Goal: Task Accomplishment & Management: Manage account settings

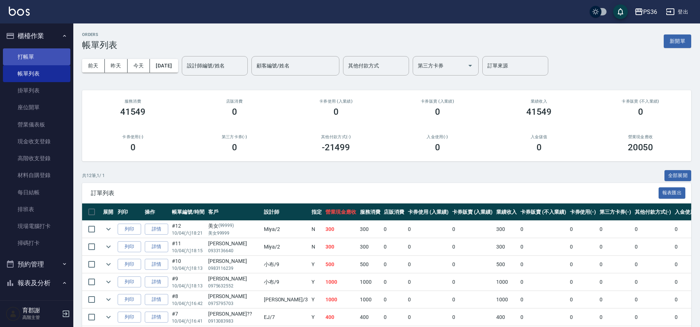
click at [40, 56] on link "打帳單" at bounding box center [36, 56] width 67 height 17
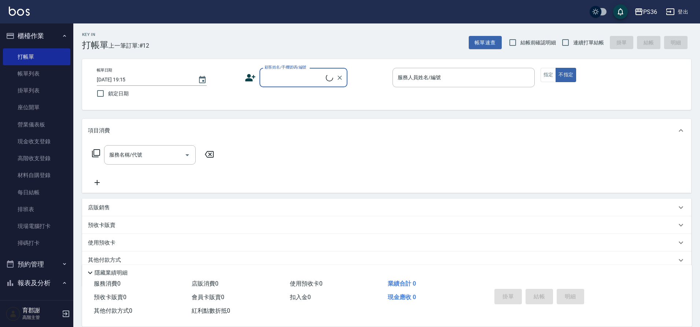
click at [301, 82] on input "顧客姓名/手機號碼/編號" at bounding box center [294, 77] width 63 height 13
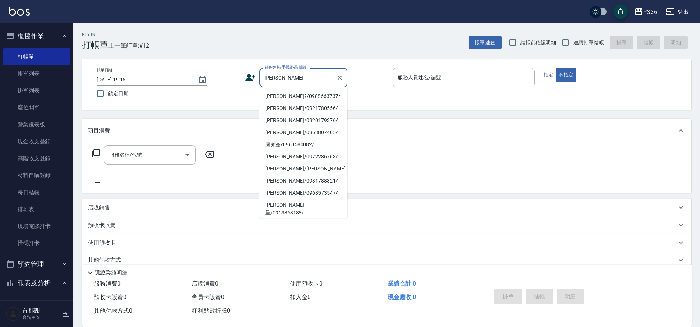
click at [300, 95] on li "康瀞?/0988663737/" at bounding box center [304, 96] width 88 height 12
type input "康瀞?/0988663737/"
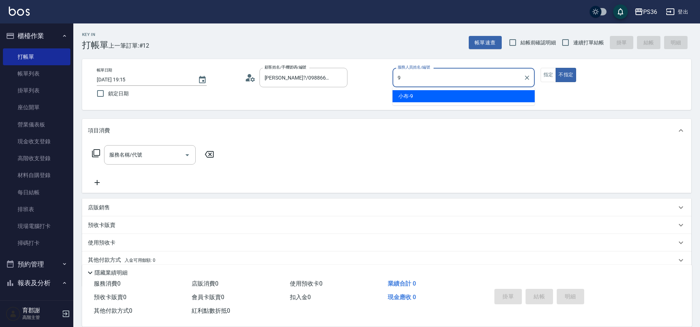
type input "小布-9"
type button "false"
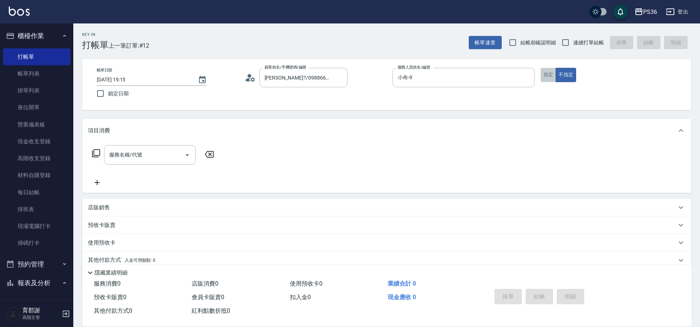
click at [552, 76] on button "指定" at bounding box center [549, 75] width 16 height 14
click at [120, 153] on div "服務名稱/代號 服務名稱/代號" at bounding box center [150, 154] width 92 height 19
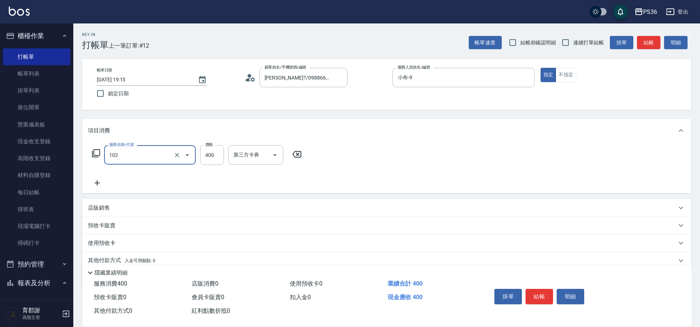
type input "精油洗髮(102)"
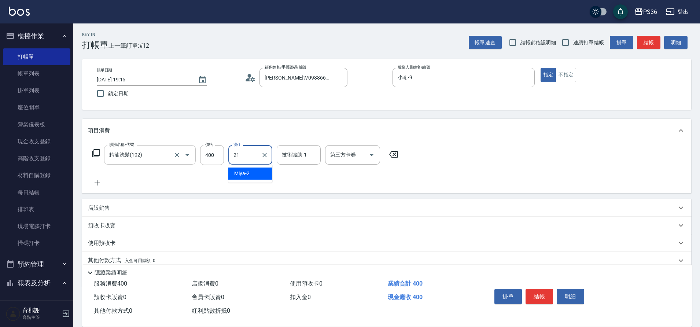
type input "酪梨-21"
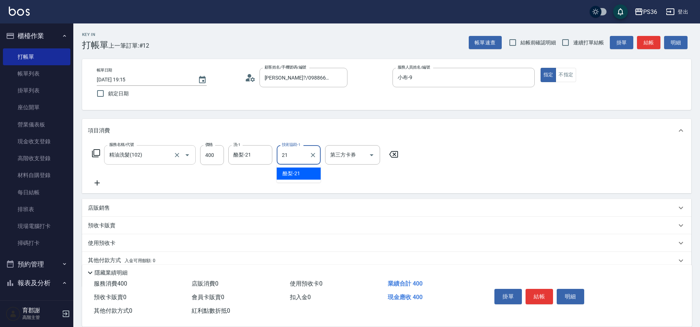
type input "酪梨-21"
click at [92, 183] on icon at bounding box center [97, 183] width 18 height 9
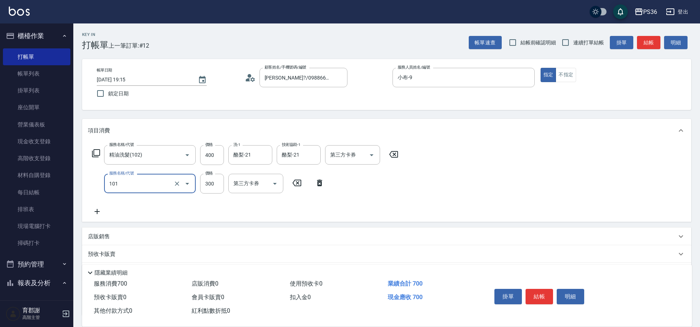
type input "洗髮(101)"
type input "400"
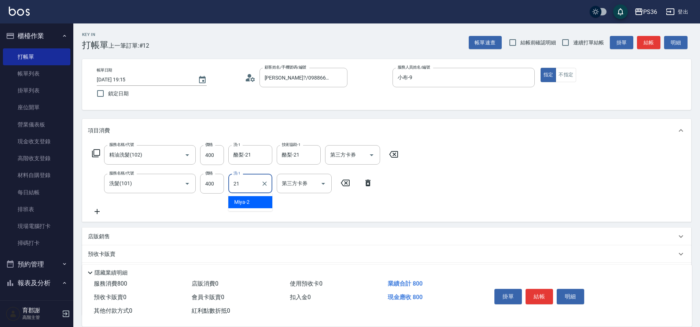
type input "酪梨-21"
click at [544, 295] on button "結帳" at bounding box center [539, 296] width 27 height 15
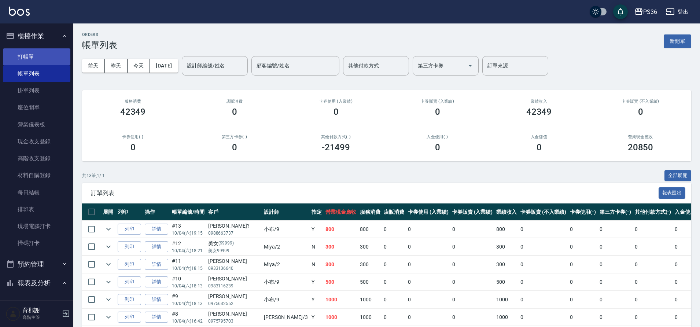
click at [27, 53] on link "打帳單" at bounding box center [36, 56] width 67 height 17
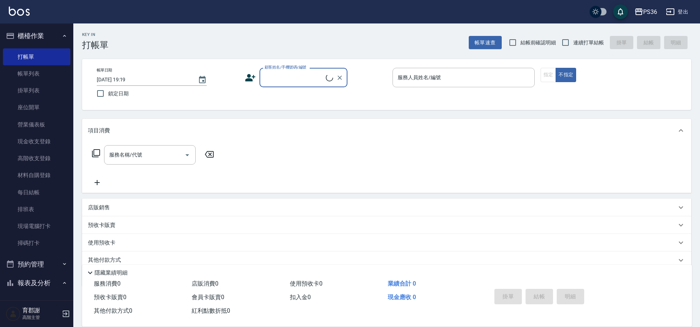
type input "ㄏ"
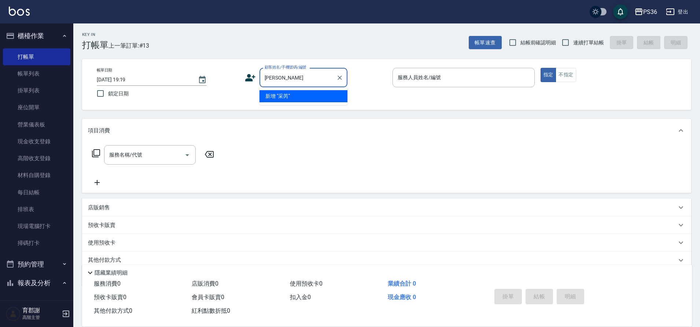
click at [265, 80] on input "采芮" at bounding box center [298, 77] width 70 height 13
click at [298, 79] on input "何采芮" at bounding box center [298, 77] width 70 height 13
type input "何采芮"
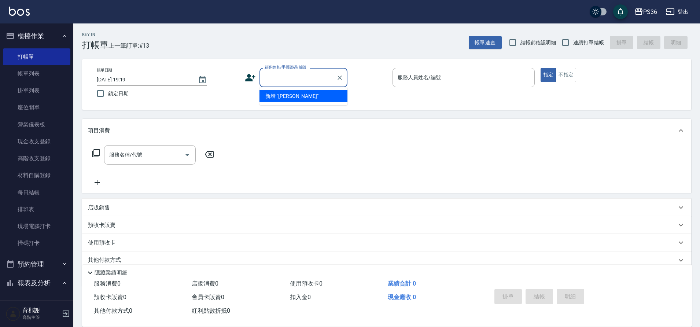
click at [43, 55] on link "打帳單" at bounding box center [36, 56] width 67 height 17
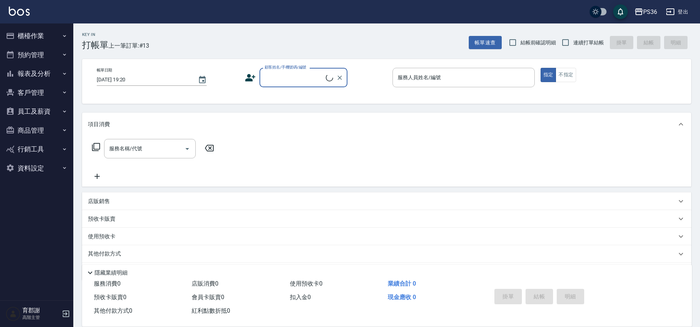
click at [298, 81] on input "顧客姓名/手機號碼/編號" at bounding box center [294, 77] width 63 height 13
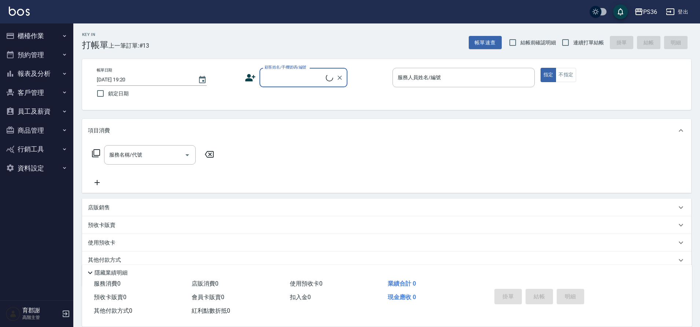
click at [298, 81] on input "顧客姓名/手機號碼/編號" at bounding box center [294, 77] width 63 height 13
click at [298, 81] on input "顧客姓名/手機號碼/編號" at bounding box center [298, 77] width 70 height 13
type input "何"
click at [303, 97] on li "/0956560981/132245" at bounding box center [304, 96] width 88 height 12
type input "/0956560981/132245"
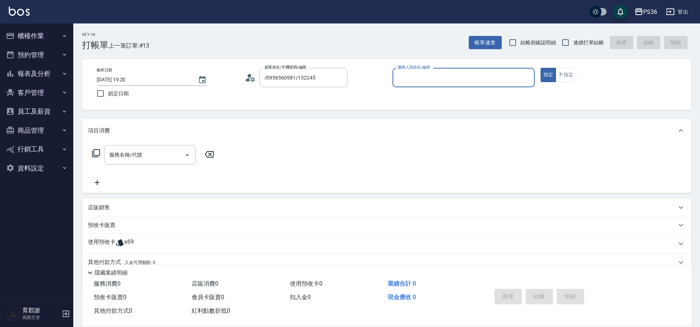
click at [253, 81] on icon at bounding box center [252, 79] width 4 height 4
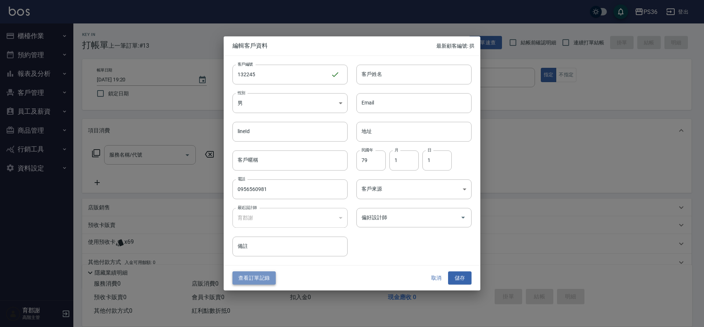
click at [267, 279] on button "查看訂單記錄" at bounding box center [253, 278] width 43 height 14
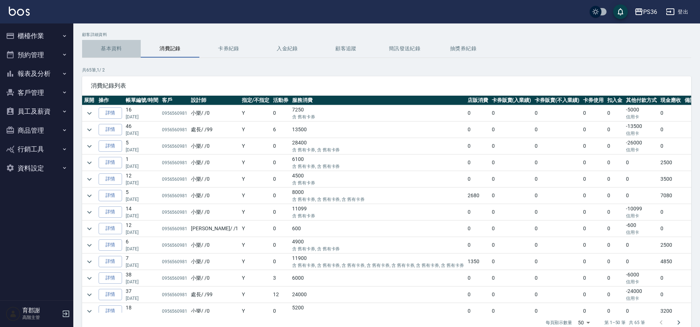
click at [113, 56] on button "基本資料" at bounding box center [111, 49] width 59 height 18
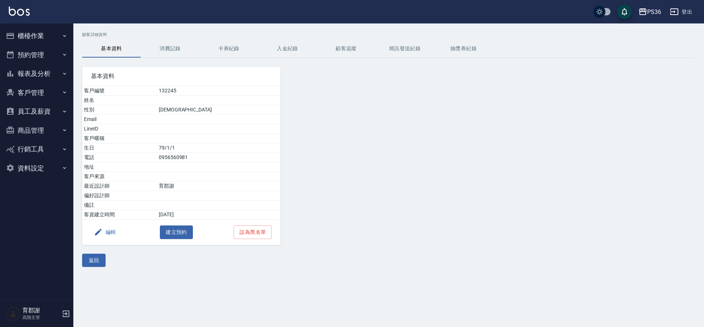
click at [113, 233] on button "編輯" at bounding box center [105, 232] width 28 height 14
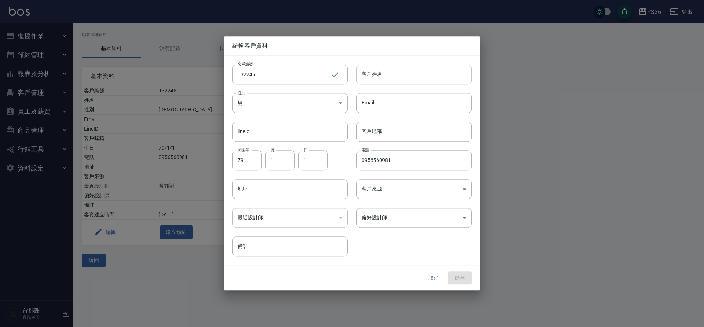
click at [413, 68] on input "客戶姓名" at bounding box center [413, 75] width 115 height 20
paste input "何采芮"
type input "何采芮"
click at [380, 217] on body "PS36 登出 櫃檯作業 打帳單 帳單列表 掛單列表 座位開單 營業儀表板 現金收支登錄 高階收支登錄 材料自購登錄 每日結帳 排班表 現場電腦打卡 掃碼打卡…" at bounding box center [352, 163] width 704 height 327
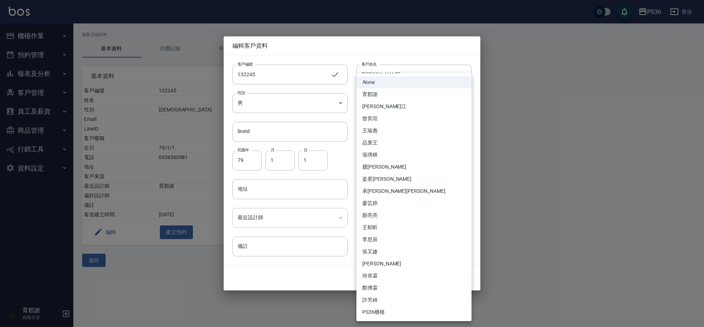
click at [274, 217] on div at bounding box center [352, 163] width 704 height 327
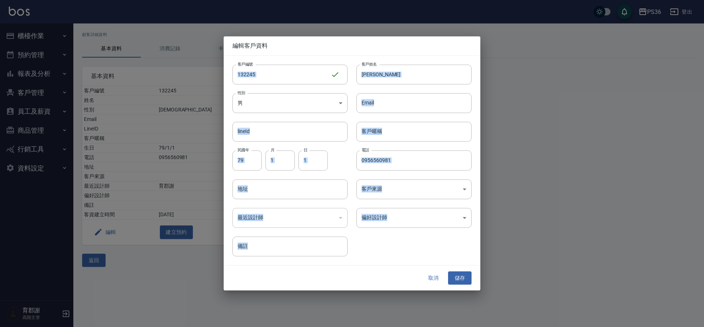
click at [274, 217] on div "​" at bounding box center [289, 218] width 115 height 20
click at [275, 102] on body "PS36 登出 櫃檯作業 打帳單 帳單列表 掛單列表 座位開單 營業儀表板 現金收支登錄 高階收支登錄 材料自購登錄 每日結帳 排班表 現場電腦打卡 掃碼打卡…" at bounding box center [352, 163] width 704 height 327
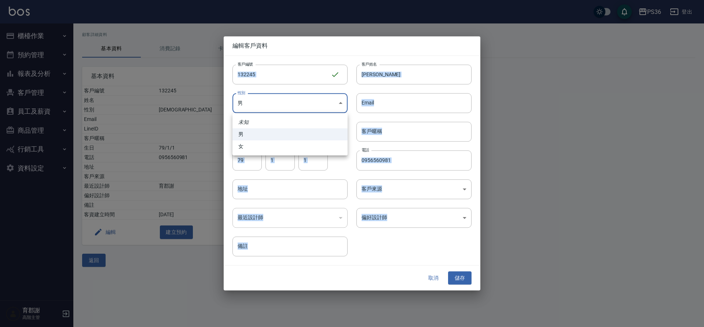
click at [265, 146] on li "女" at bounding box center [289, 146] width 115 height 12
type input "FEMALE"
click at [389, 221] on body "PS36 登出 櫃檯作業 打帳單 帳單列表 掛單列表 座位開單 營業儀表板 現金收支登錄 高階收支登錄 材料自購登錄 每日結帳 排班表 現場電腦打卡 掃碼打卡…" at bounding box center [352, 163] width 704 height 327
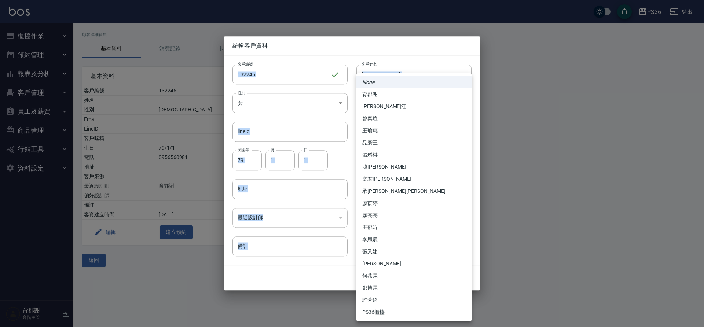
click at [367, 94] on li "育郡謝" at bounding box center [413, 94] width 115 height 12
type input "dbe541d7-fa80-48ce-9932-8f5730298f53"
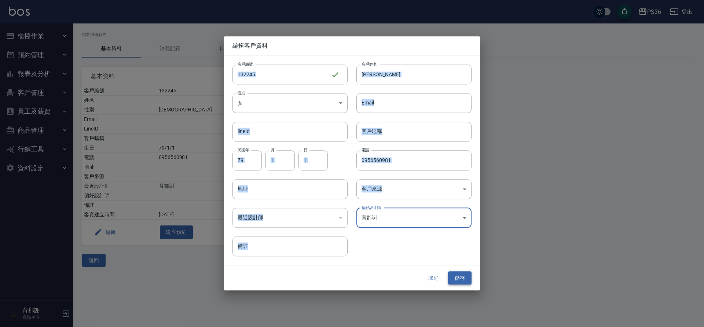
click at [460, 278] on button "儲存" at bounding box center [459, 278] width 23 height 14
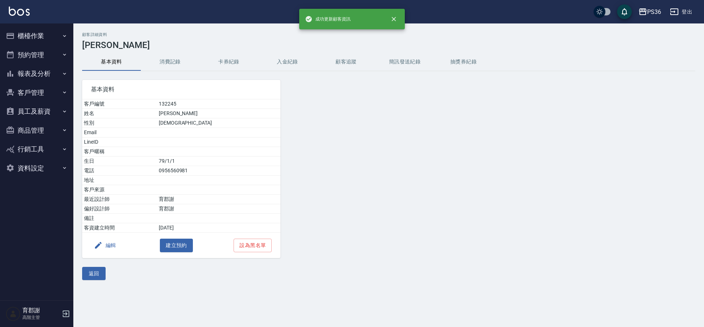
click at [19, 45] on button "預約管理" at bounding box center [36, 54] width 67 height 19
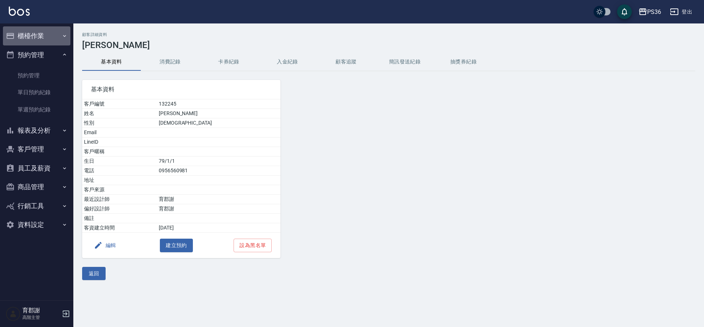
click at [30, 36] on button "櫃檯作業" at bounding box center [36, 35] width 67 height 19
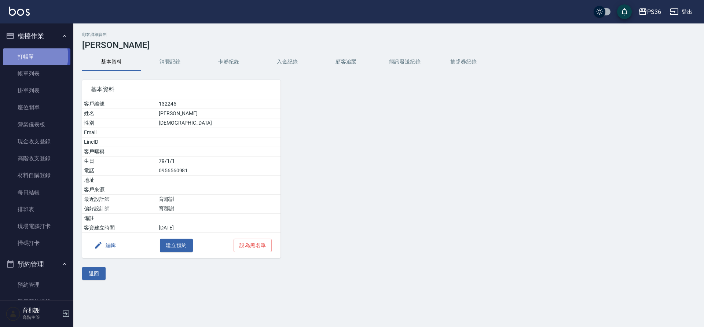
click at [30, 56] on link "打帳單" at bounding box center [36, 56] width 67 height 17
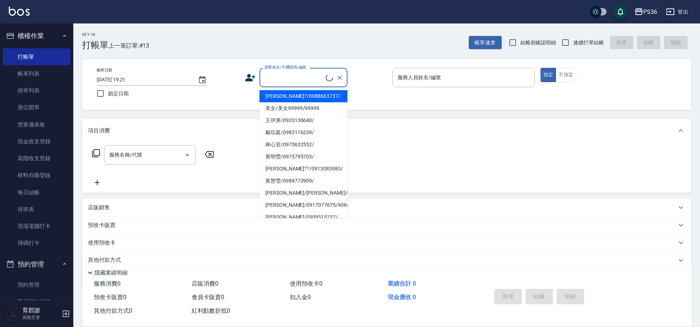
click at [306, 76] on input "顧客姓名/手機號碼/編號" at bounding box center [294, 77] width 63 height 13
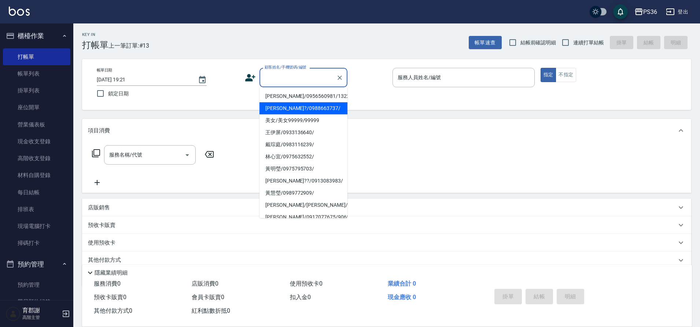
click at [297, 96] on li "何采芮/0956560981/132245" at bounding box center [304, 96] width 88 height 12
type input "何采芮/0956560981/132245"
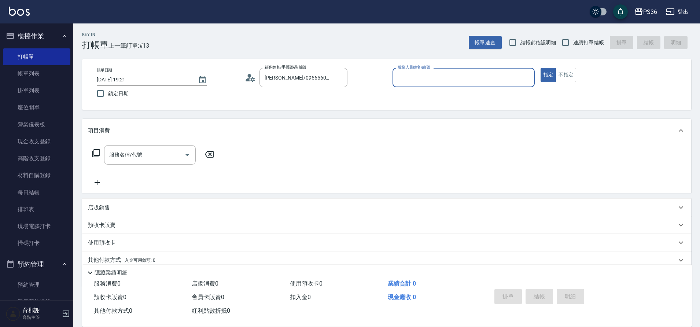
type input "小樂-0"
click at [297, 96] on div "帳單日期 2025/10/04 19:21 鎖定日期 顧客姓名/手機號碼/編號 何采芮/0956560981/132245 顧客姓名/手機號碼/編號 服務人員…" at bounding box center [387, 84] width 592 height 33
click at [112, 158] on div "服務名稱/代號 服務名稱/代號" at bounding box center [150, 154] width 92 height 19
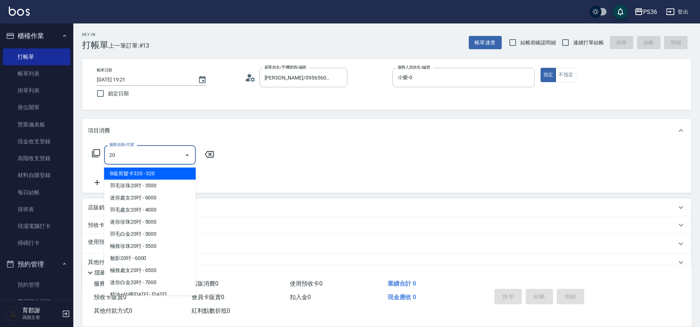
type input "2"
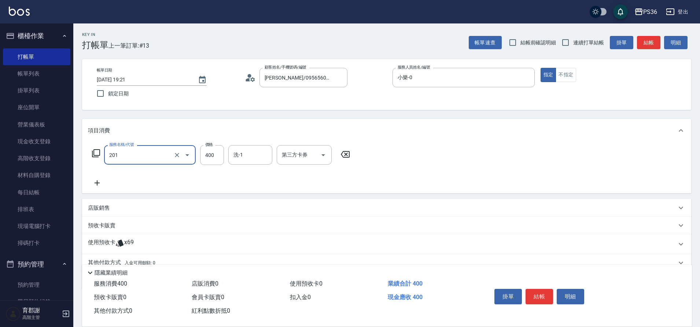
type input "C級洗剪(201)"
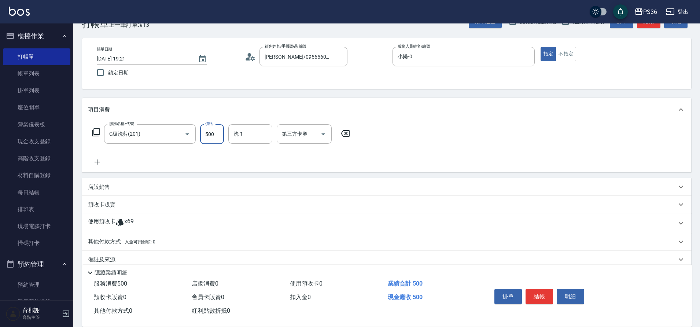
scroll to position [33, 0]
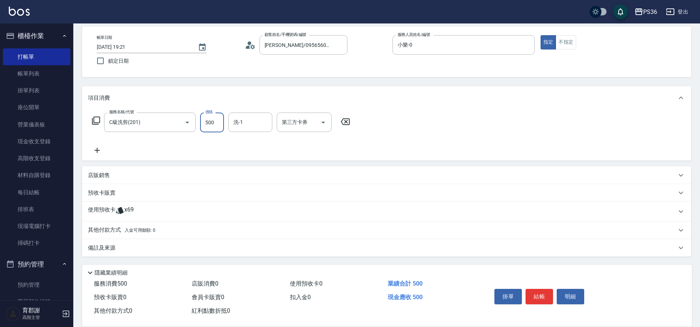
type input "500"
click at [110, 225] on div "其他付款方式 入金可用餘額: 0" at bounding box center [386, 230] width 609 height 18
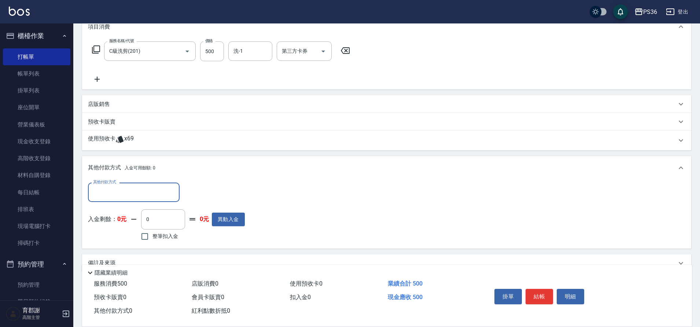
scroll to position [106, 0]
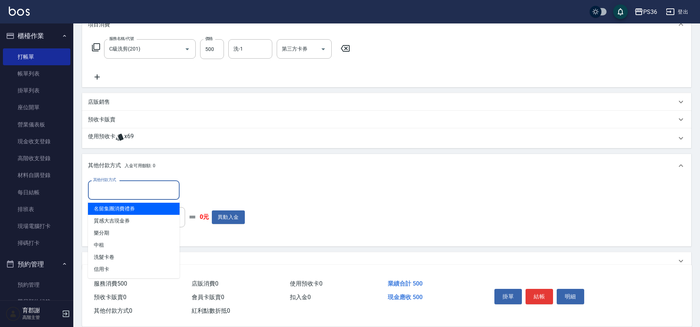
click at [123, 195] on input "其他付款方式" at bounding box center [133, 190] width 85 height 13
click at [125, 213] on span "名留集團消費禮券" at bounding box center [134, 209] width 92 height 12
type input "名留集團消費禮券"
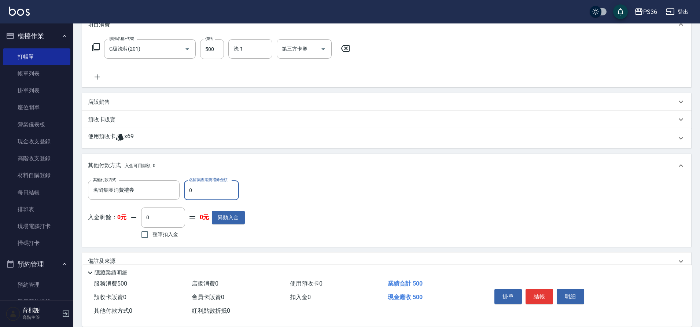
click at [207, 188] on input "0" at bounding box center [211, 190] width 55 height 20
type input "500"
click at [542, 297] on button "結帳" at bounding box center [539, 296] width 27 height 15
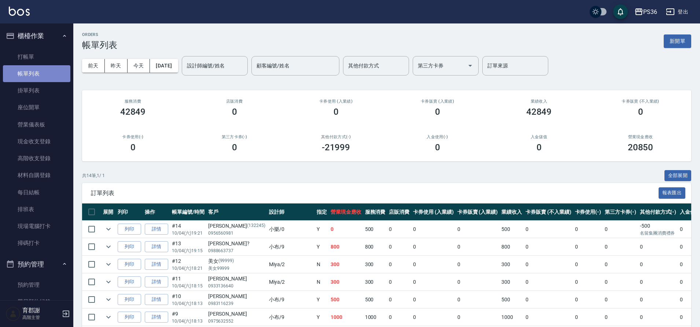
click at [37, 69] on link "帳單列表" at bounding box center [36, 73] width 67 height 17
click at [38, 56] on link "打帳單" at bounding box center [36, 56] width 67 height 17
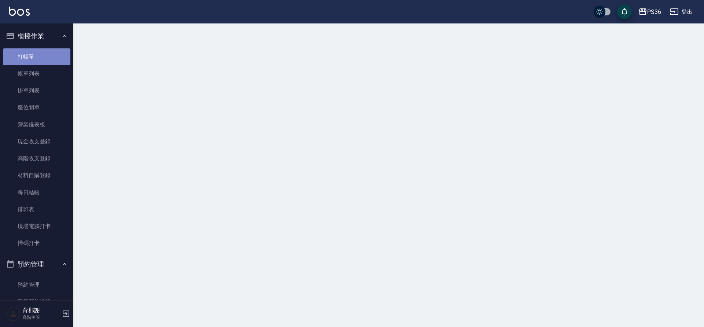
click at [38, 56] on link "打帳單" at bounding box center [36, 56] width 67 height 17
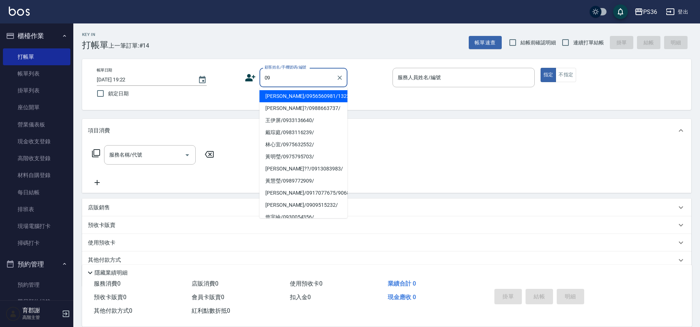
type input "09"
click at [282, 75] on input "顧客姓名/手機號碼/編號" at bounding box center [298, 77] width 70 height 13
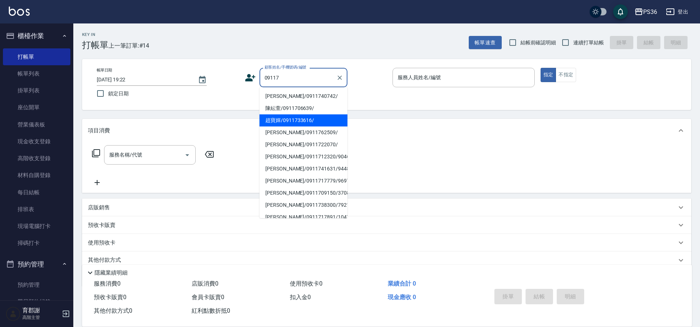
click at [288, 117] on li "趙寶嬋/0911733616/" at bounding box center [304, 120] width 88 height 12
type input "趙寶嬋/0911733616/"
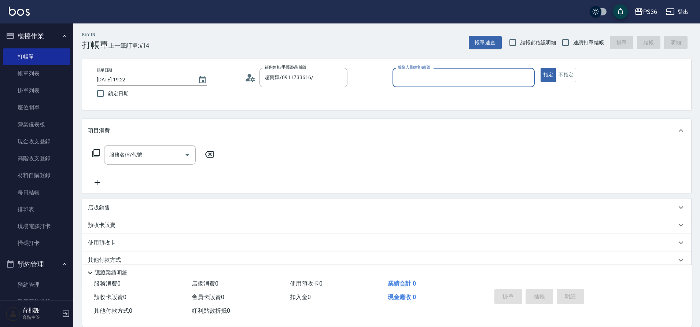
type input "小樂-0"
click at [144, 149] on input "服務名稱/代號" at bounding box center [144, 154] width 74 height 13
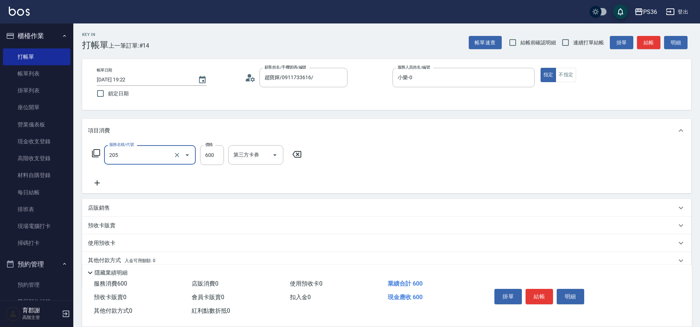
type input "A級洗剪(205)"
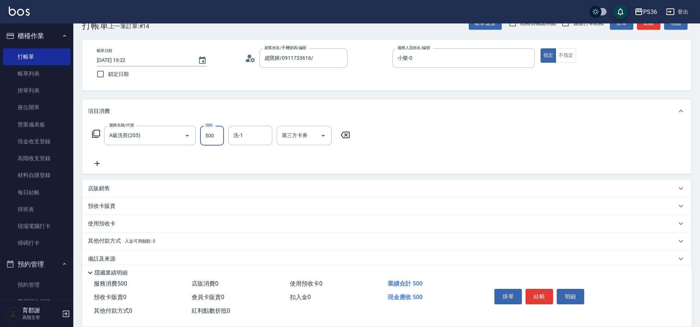
scroll to position [30, 0]
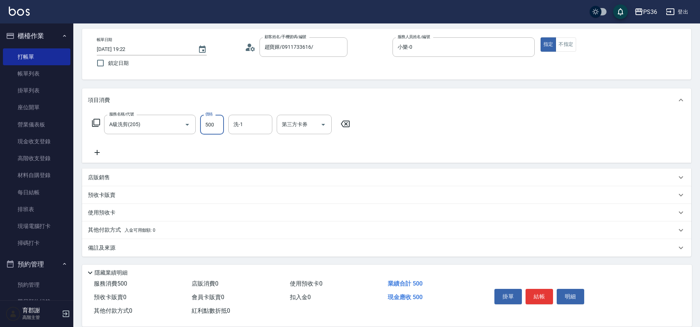
type input "500"
click at [106, 227] on p "其他付款方式 入金可用餘額: 0" at bounding box center [121, 230] width 67 height 8
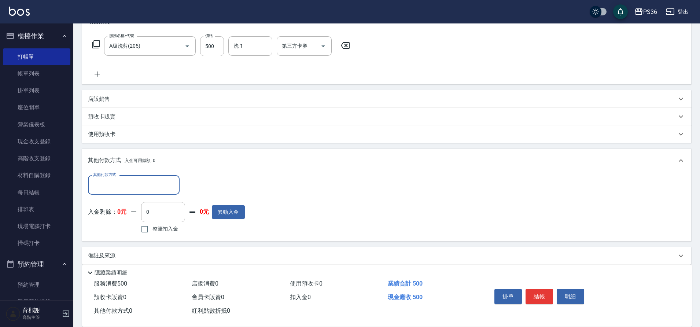
scroll to position [116, 0]
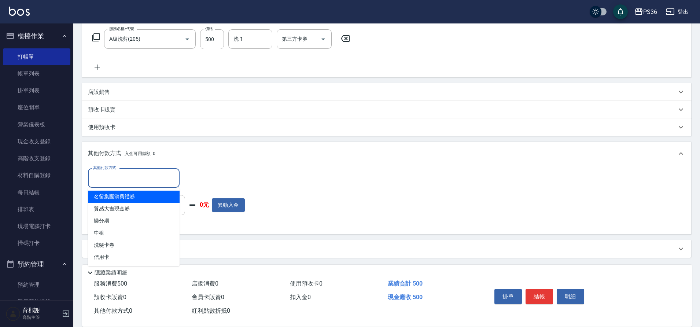
click at [126, 177] on input "其他付款方式" at bounding box center [133, 178] width 85 height 13
click at [133, 197] on span "名留集團消費禮券" at bounding box center [134, 197] width 92 height 12
type input "名留集團消費禮券"
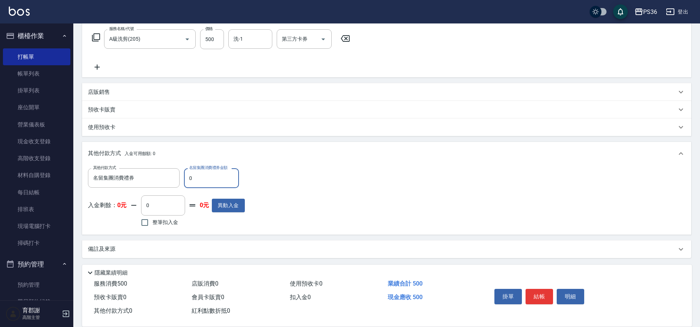
click at [206, 183] on input "0" at bounding box center [211, 178] width 55 height 20
type input "500"
click at [535, 292] on button "結帳" at bounding box center [539, 296] width 27 height 15
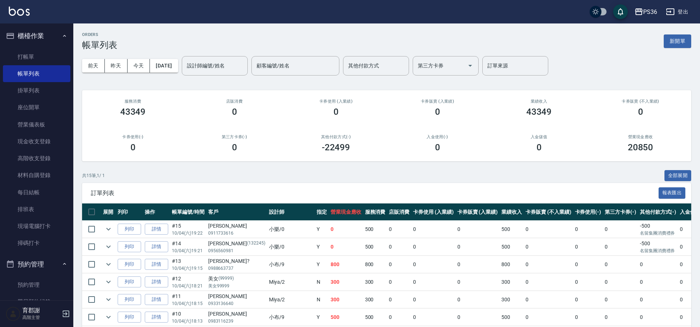
click at [475, 173] on div "共 15 筆, 1 / 1 全部展開" at bounding box center [386, 175] width 609 height 11
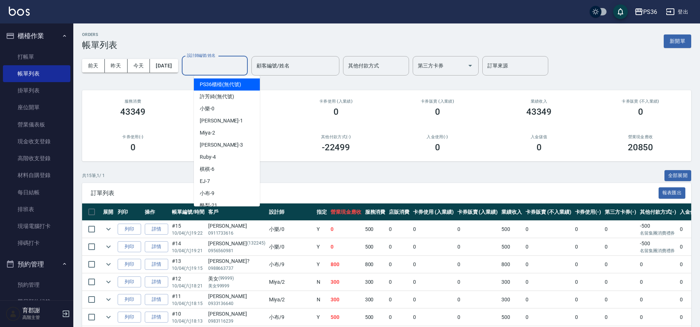
click at [228, 62] on input "設計師編號/姓名" at bounding box center [214, 65] width 59 height 13
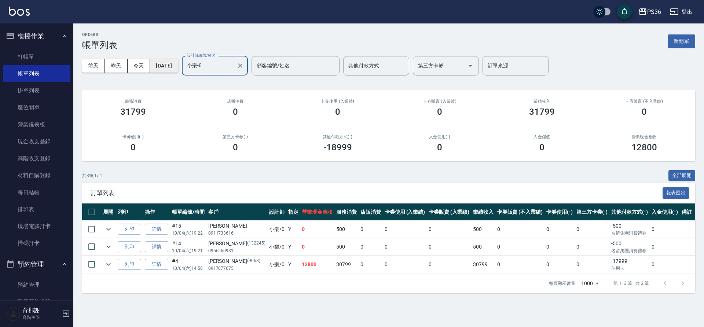
type input "小樂-0"
click at [170, 64] on button "[DATE]" at bounding box center [164, 66] width 28 height 14
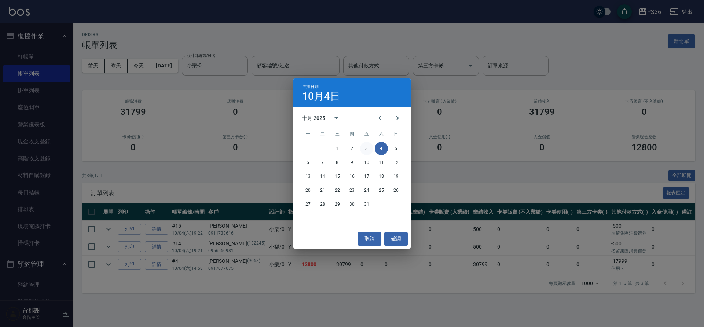
click at [368, 149] on button "3" at bounding box center [366, 148] width 13 height 13
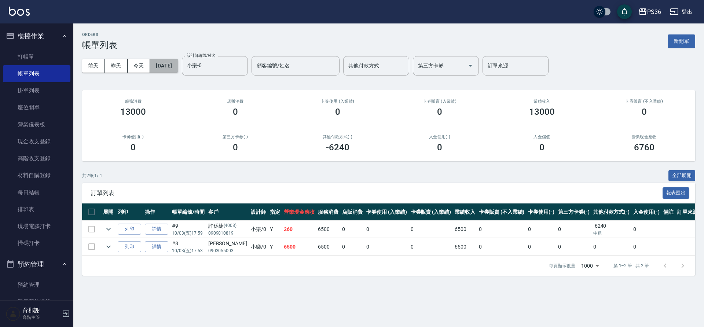
click at [178, 69] on button "[DATE]" at bounding box center [164, 66] width 28 height 14
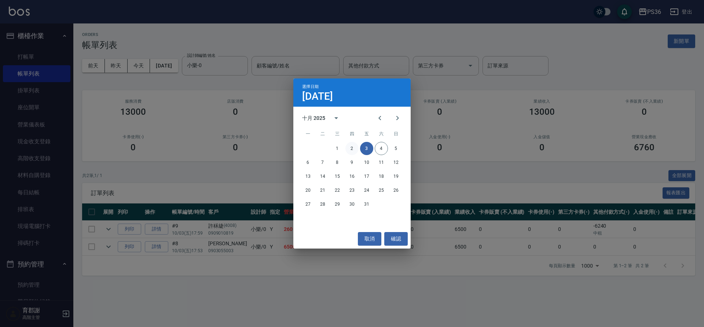
click at [352, 144] on button "2" at bounding box center [351, 148] width 13 height 13
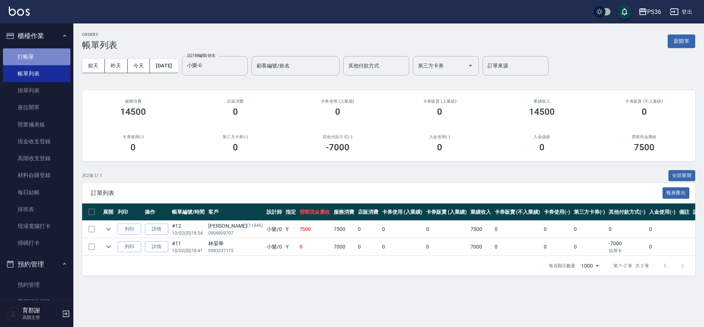
click at [47, 59] on link "打帳單" at bounding box center [36, 56] width 67 height 17
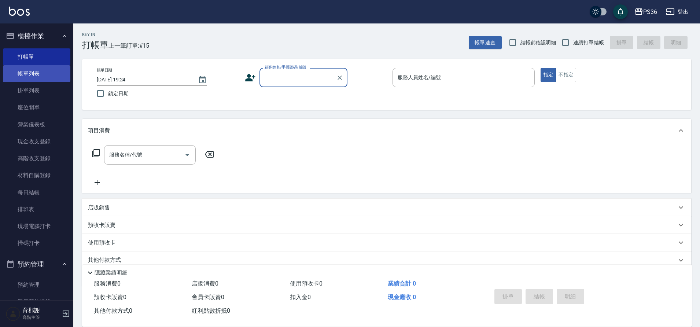
click at [32, 74] on link "帳單列表" at bounding box center [36, 73] width 67 height 17
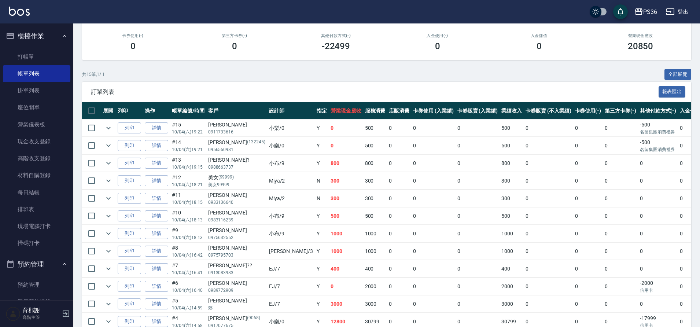
scroll to position [147, 0]
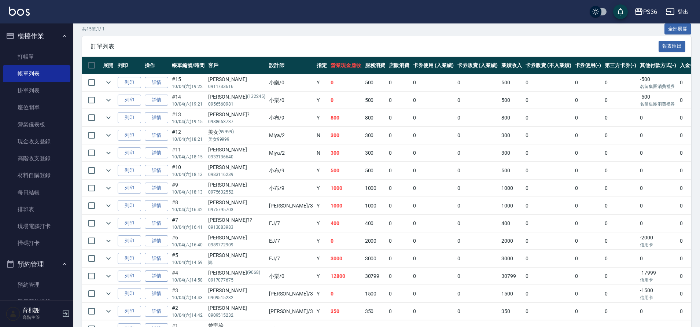
click at [157, 276] on link "詳情" at bounding box center [156, 276] width 23 height 11
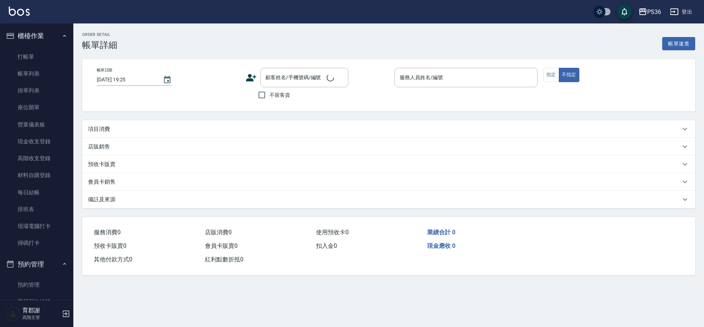
type input "2025/10/04 14:58"
type input "小樂-0"
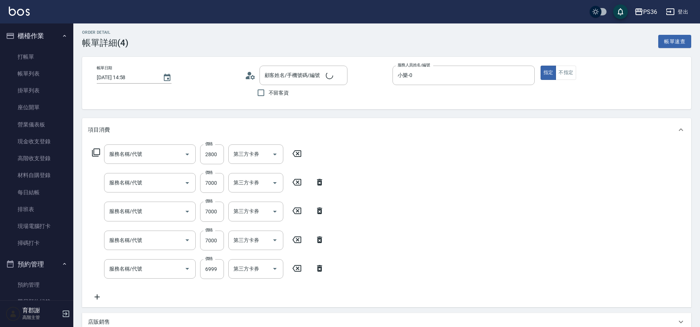
type input "王姵縈/0917077675/9068"
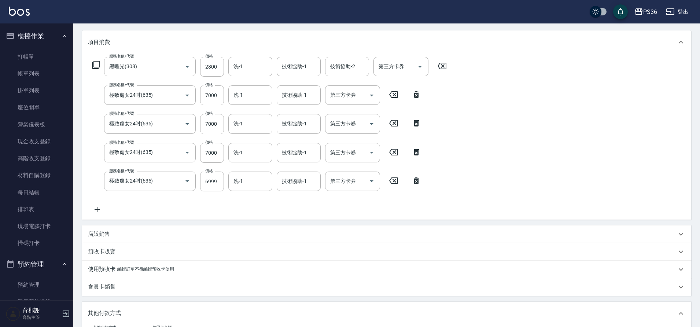
type input "黑曜光(308)"
type input "極致處女24吋(635)"
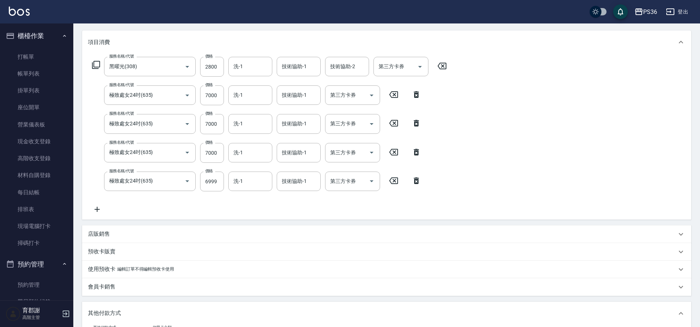
scroll to position [241, 0]
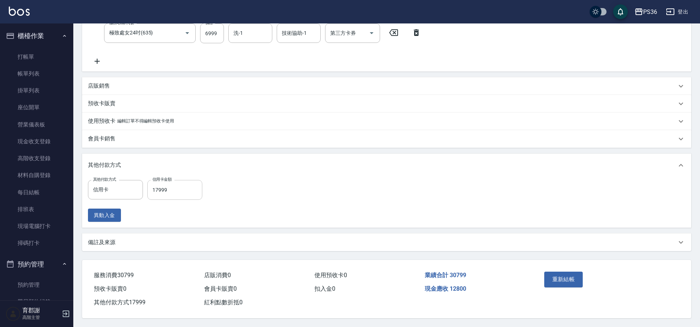
click at [191, 188] on input "17999" at bounding box center [174, 190] width 55 height 20
type input "30799"
click at [575, 277] on button "重新結帳" at bounding box center [563, 279] width 39 height 15
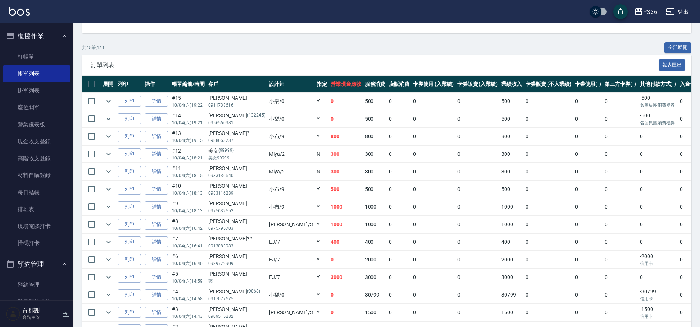
scroll to position [73, 0]
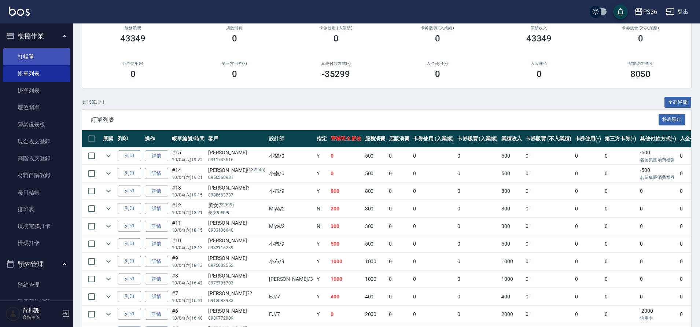
click at [25, 58] on link "打帳單" at bounding box center [36, 56] width 67 height 17
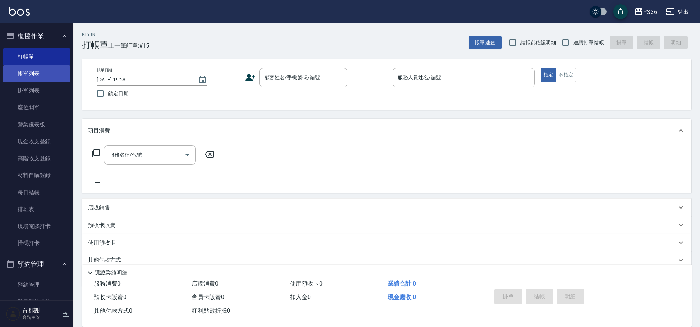
click at [29, 76] on link "帳單列表" at bounding box center [36, 73] width 67 height 17
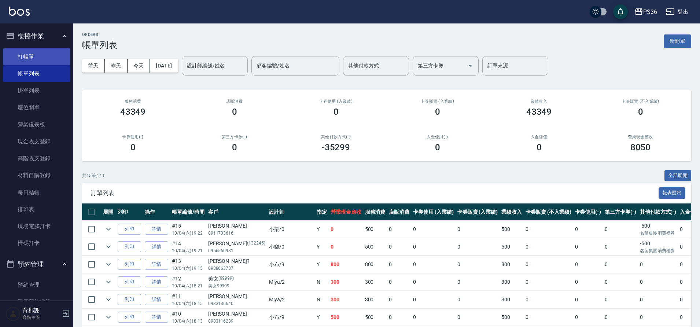
click at [35, 57] on link "打帳單" at bounding box center [36, 56] width 67 height 17
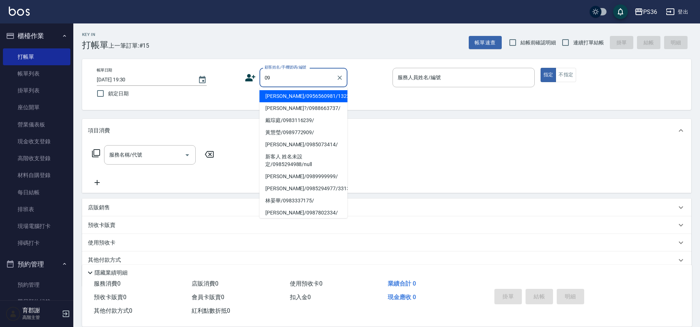
type input "0"
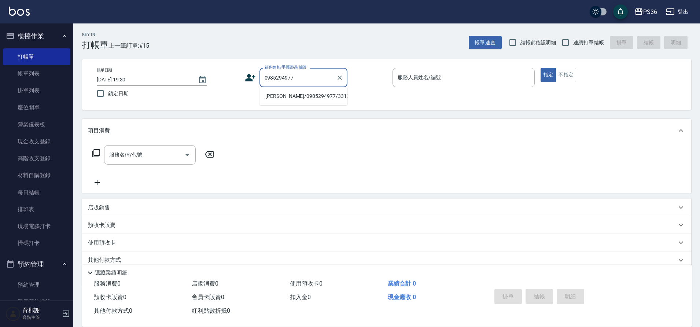
click at [299, 98] on li "劉瑜恆/0985294977/331350" at bounding box center [304, 96] width 88 height 12
type input "劉瑜恆/0985294977/331350"
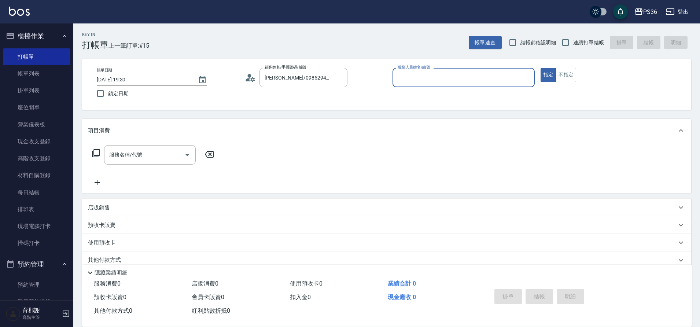
type input "Daniel-1"
click at [97, 155] on icon at bounding box center [96, 153] width 9 height 9
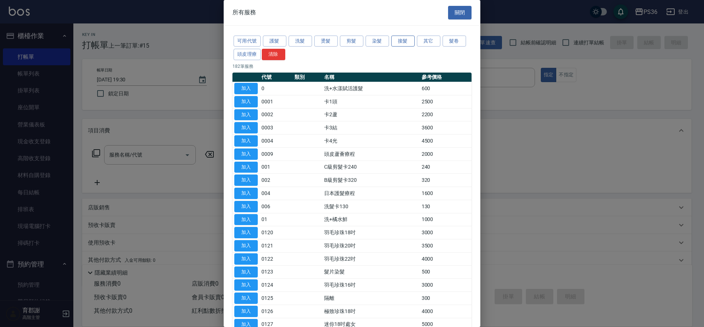
click at [397, 41] on button "接髮" at bounding box center [402, 41] width 23 height 11
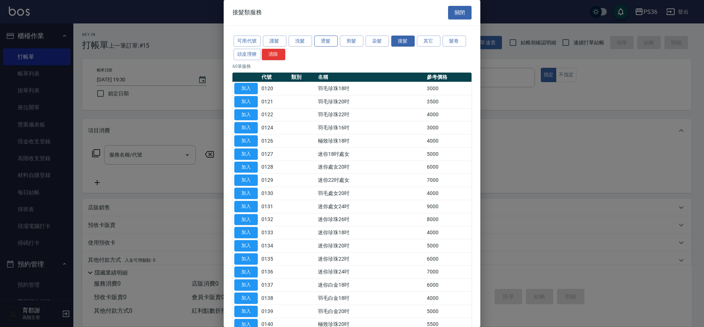
click at [316, 44] on button "燙髮" at bounding box center [325, 41] width 23 height 11
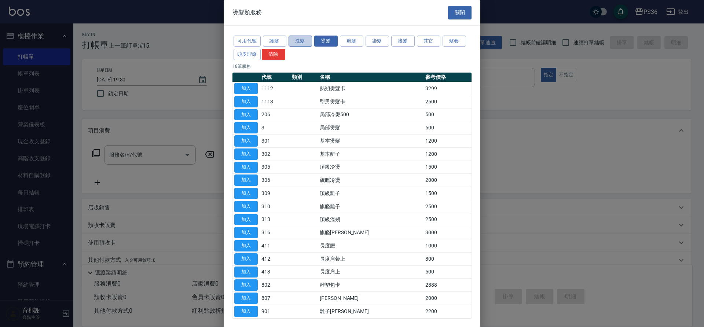
click at [293, 41] on button "洗髮" at bounding box center [299, 41] width 23 height 11
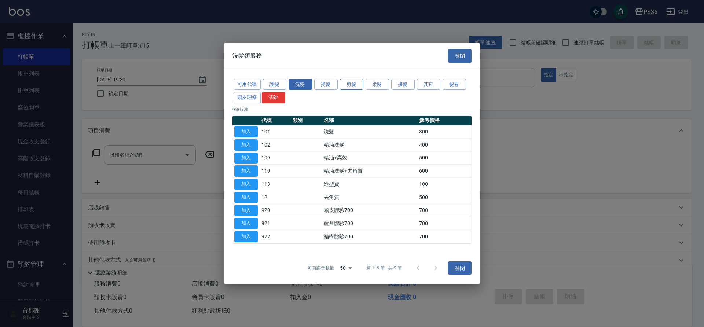
click at [361, 87] on button "剪髮" at bounding box center [351, 84] width 23 height 11
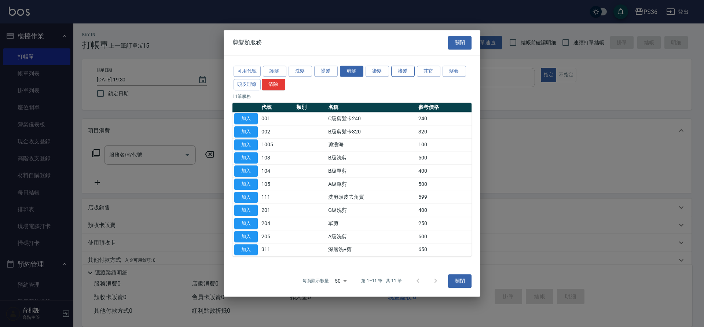
click at [405, 70] on button "接髮" at bounding box center [402, 71] width 23 height 11
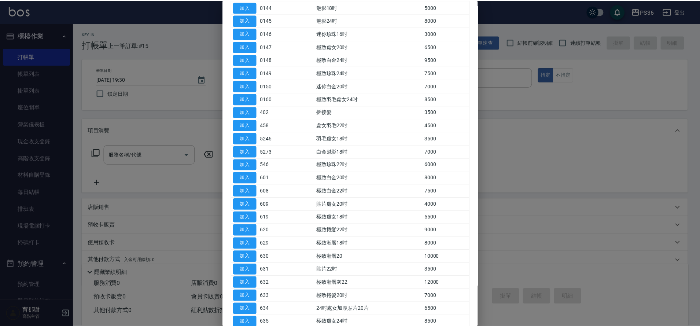
scroll to position [403, 0]
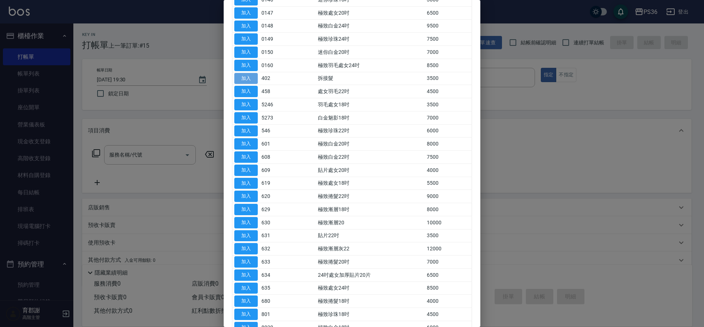
click at [251, 75] on button "加入" at bounding box center [245, 78] width 23 height 11
type input "拆接髮(402)"
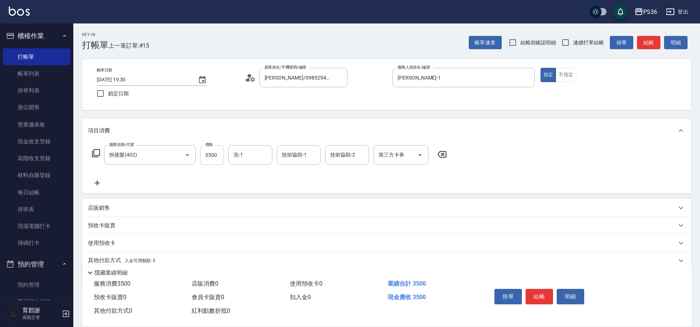
click at [223, 158] on input "3500" at bounding box center [212, 155] width 24 height 20
type input "4400"
type input "酪梨-21"
click at [264, 154] on icon "Clear" at bounding box center [264, 155] width 4 height 4
type input "顏亮亮-22"
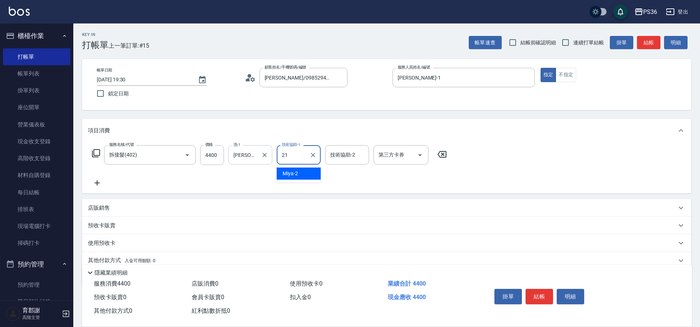
type input "酪梨-21"
click at [539, 291] on button "結帳" at bounding box center [539, 296] width 27 height 15
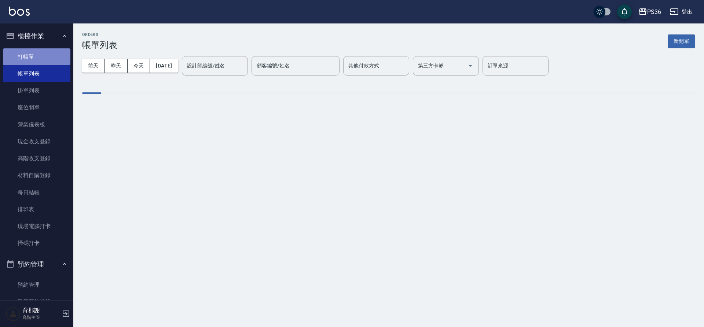
click at [52, 55] on link "打帳單" at bounding box center [36, 56] width 67 height 17
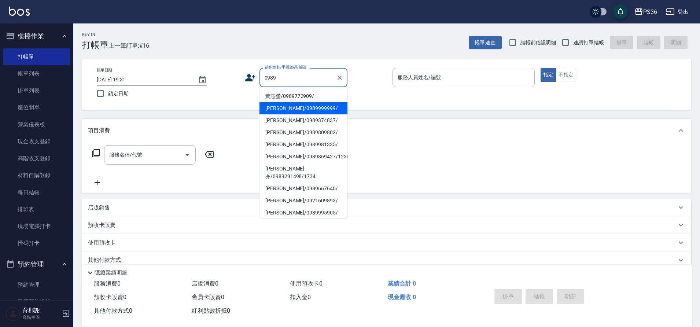
click at [283, 109] on li "莊昀潔/0989999999/" at bounding box center [304, 108] width 88 height 12
type input "莊昀潔/0989999999/"
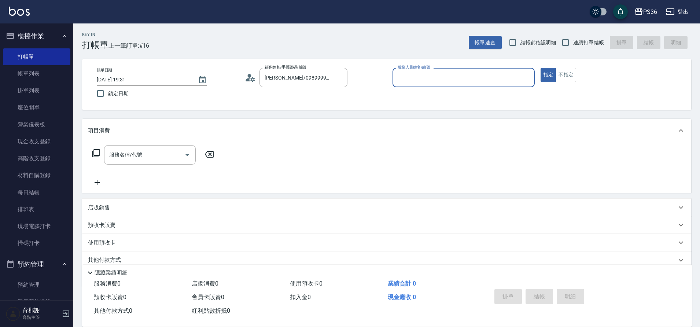
type input "Daniel-1"
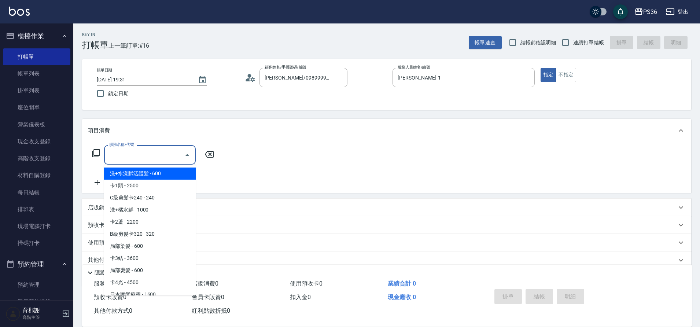
click at [163, 154] on input "服務名稱/代號" at bounding box center [144, 154] width 74 height 13
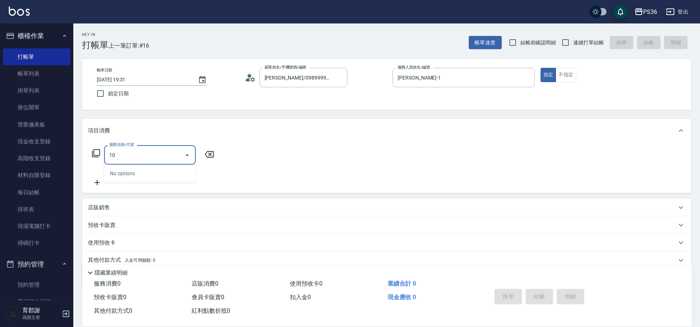
type input "1"
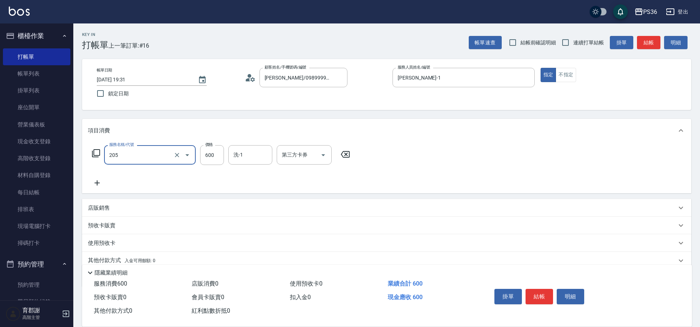
type input "A級洗剪(205)"
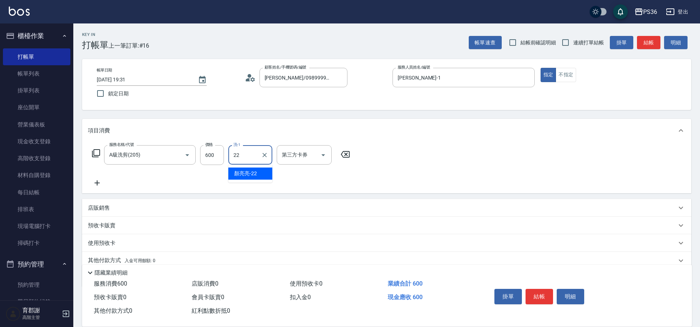
type input "顏亮亮-22"
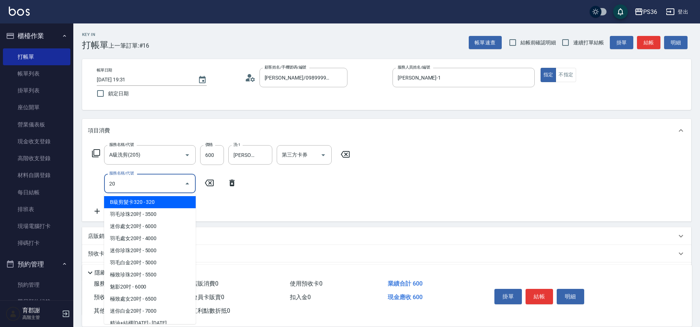
type input "2"
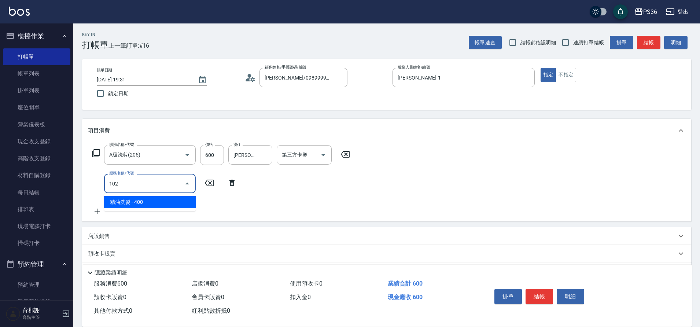
type input "精油洗髮(102)"
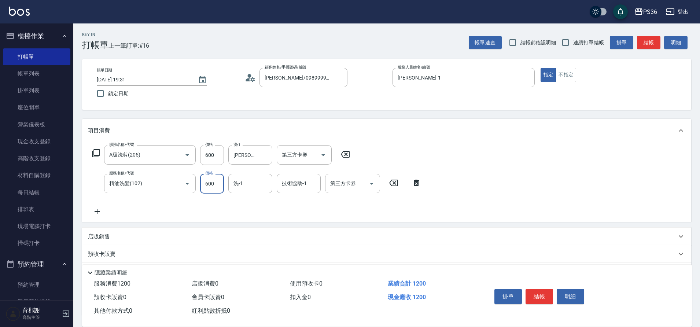
type input "600"
type input "顏亮亮-22"
click at [99, 210] on icon at bounding box center [97, 211] width 18 height 9
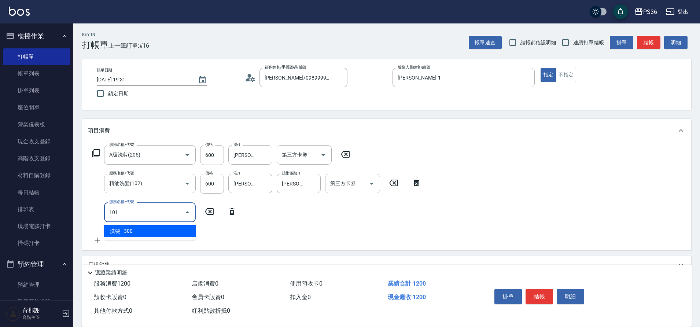
type input "洗髮(101)"
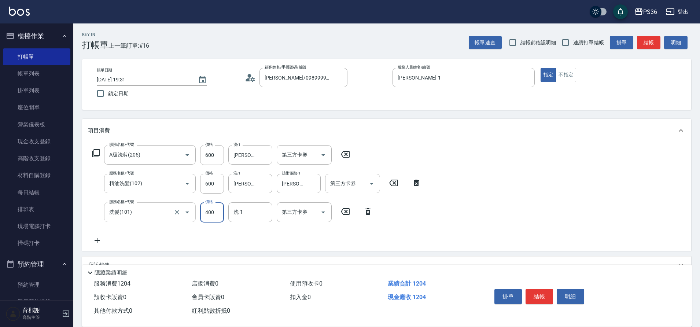
type input "400"
type input "顏亮亮-22"
click at [540, 290] on button "結帳" at bounding box center [539, 296] width 27 height 15
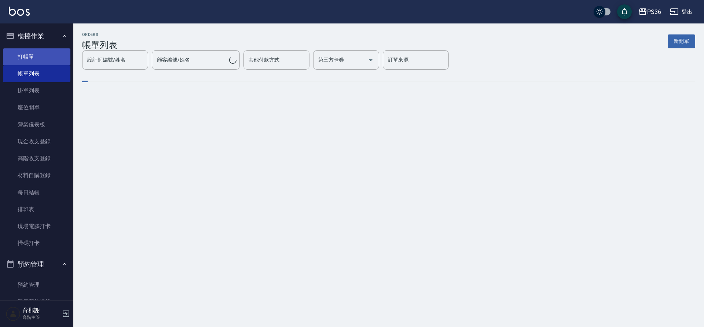
click at [29, 56] on link "打帳單" at bounding box center [36, 56] width 67 height 17
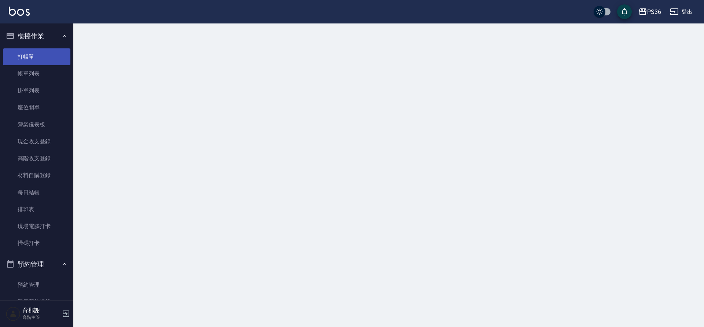
click at [29, 56] on link "打帳單" at bounding box center [36, 56] width 67 height 17
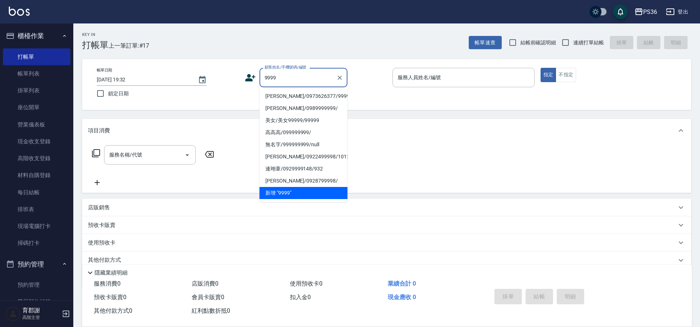
click at [290, 93] on li "林庭旭/0973626377/9999" at bounding box center [304, 96] width 88 height 12
type input "林庭旭/0973626377/9999"
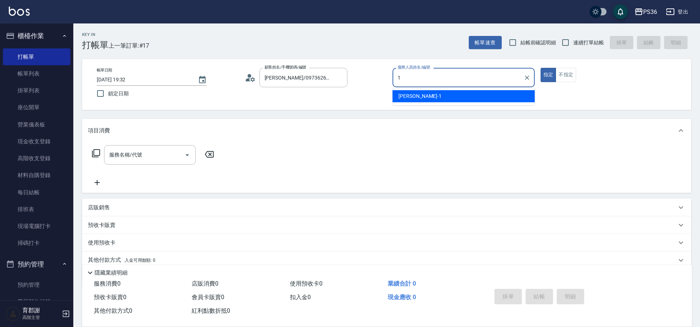
type input "Daniel-1"
type button "true"
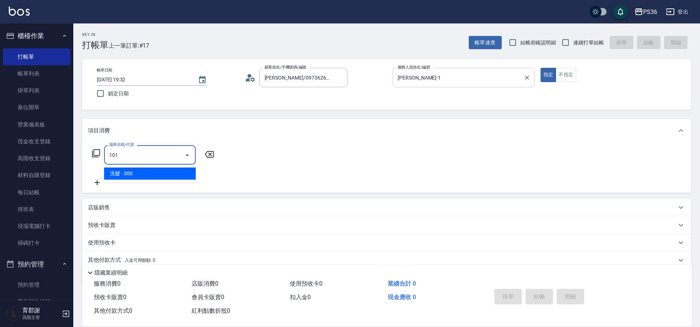
type input "洗髮(101)"
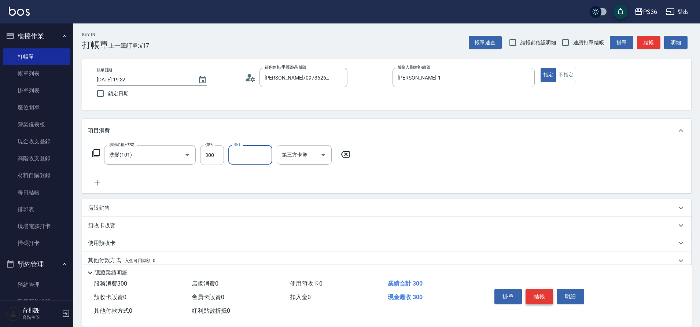
click at [535, 289] on button "結帳" at bounding box center [539, 296] width 27 height 15
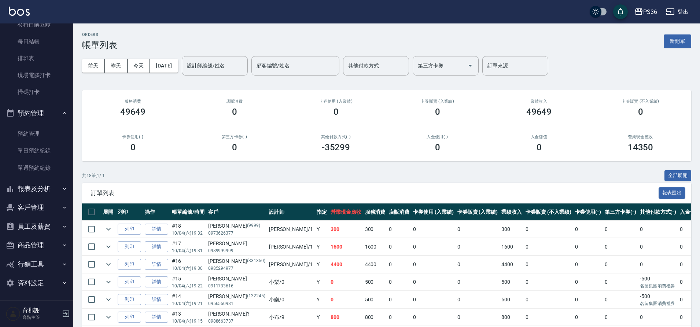
scroll to position [152, 0]
click at [34, 187] on button "報表及分析" at bounding box center [36, 187] width 67 height 19
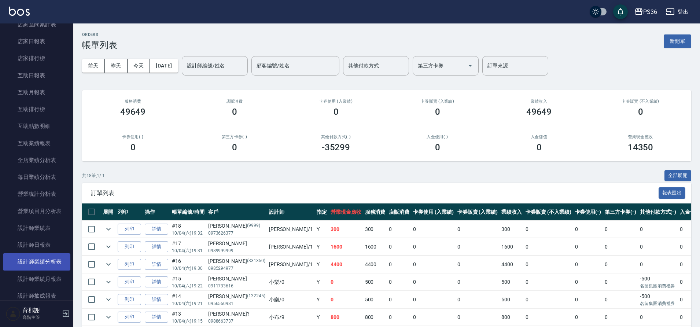
scroll to position [372, 0]
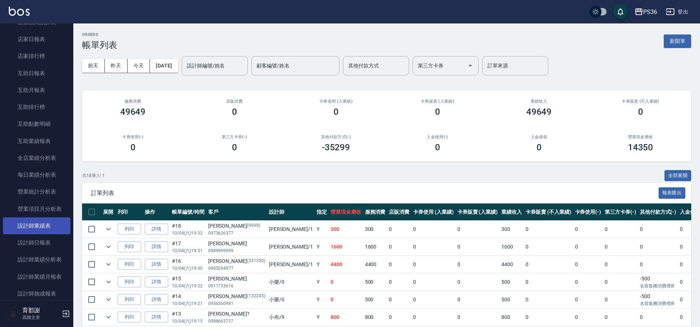
click at [51, 225] on link "設計師業績表" at bounding box center [36, 225] width 67 height 17
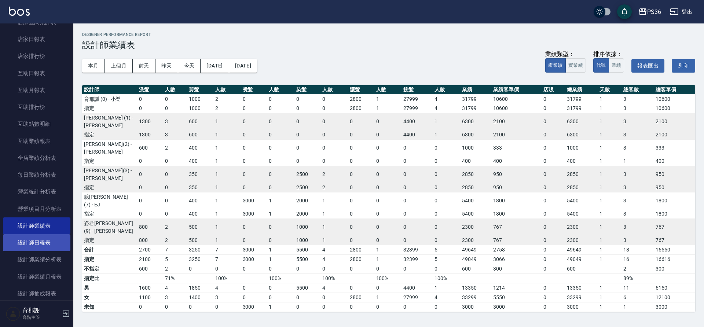
click at [49, 238] on link "設計師日報表" at bounding box center [36, 242] width 67 height 17
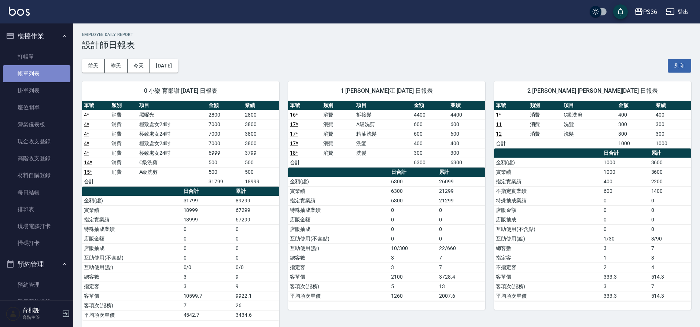
click at [58, 66] on link "帳單列表" at bounding box center [36, 73] width 67 height 17
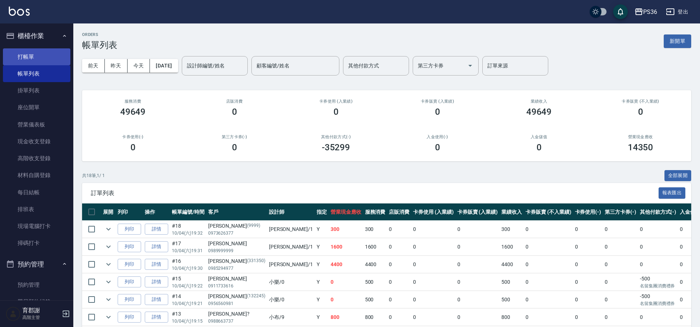
click at [55, 56] on link "打帳單" at bounding box center [36, 56] width 67 height 17
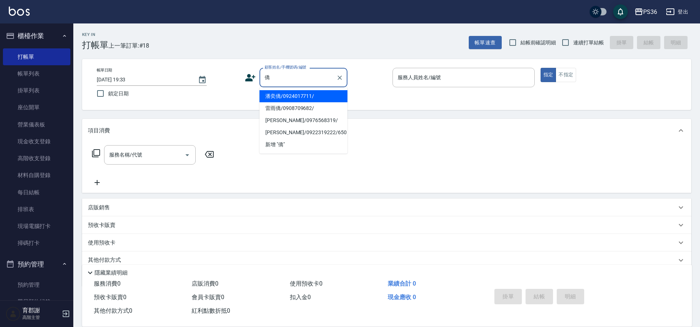
click at [267, 101] on li "潘奕僑/0924017711/" at bounding box center [304, 96] width 88 height 12
type input "潘奕僑/0924017711/"
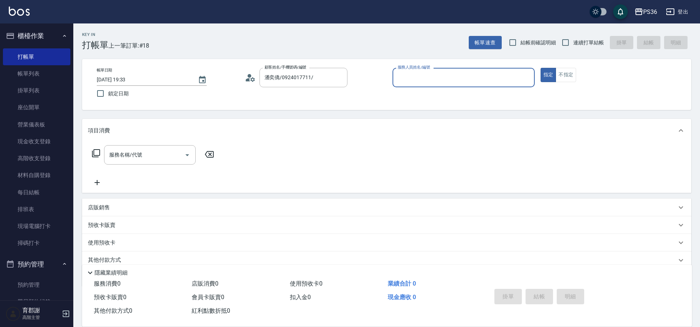
type input "EJ-7"
click at [251, 80] on icon at bounding box center [252, 79] width 4 height 4
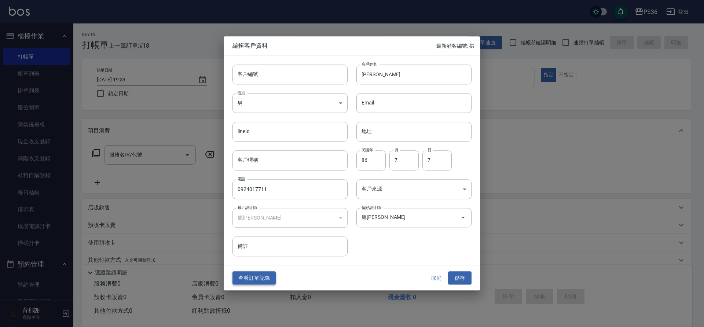
click at [253, 274] on button "查看訂單記錄" at bounding box center [253, 278] width 43 height 14
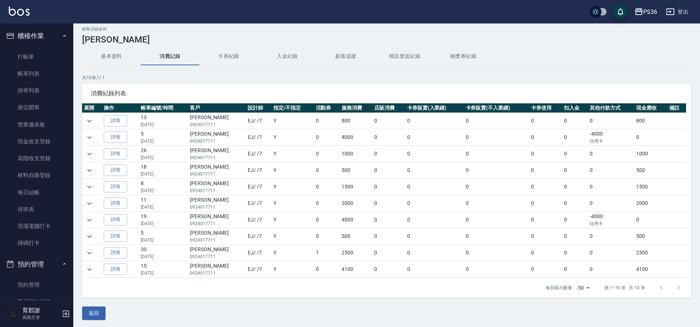
scroll to position [7, 0]
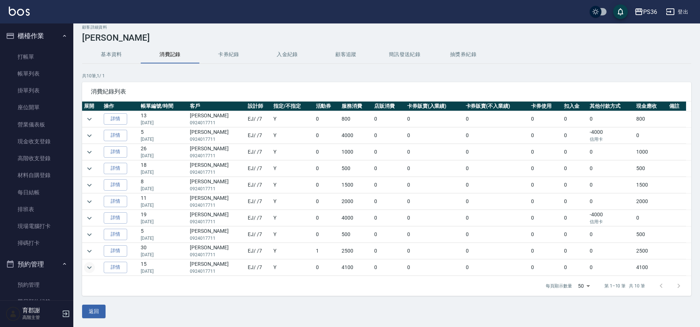
click at [90, 265] on icon "expand row" at bounding box center [89, 267] width 9 height 9
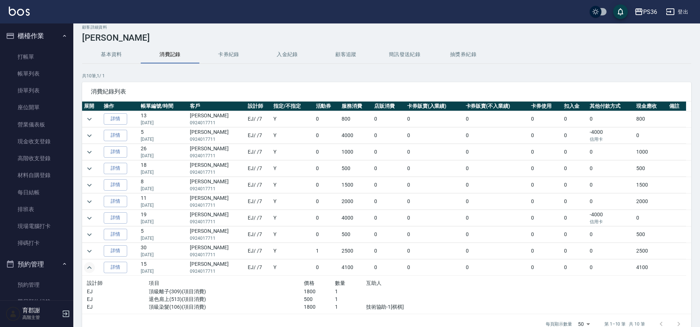
click at [85, 244] on td at bounding box center [92, 251] width 20 height 16
click at [33, 59] on link "打帳單" at bounding box center [36, 56] width 67 height 17
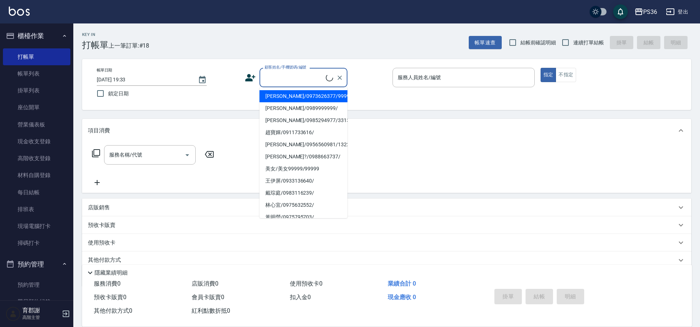
click at [286, 75] on input "顧客姓名/手機號碼/編號" at bounding box center [294, 77] width 63 height 13
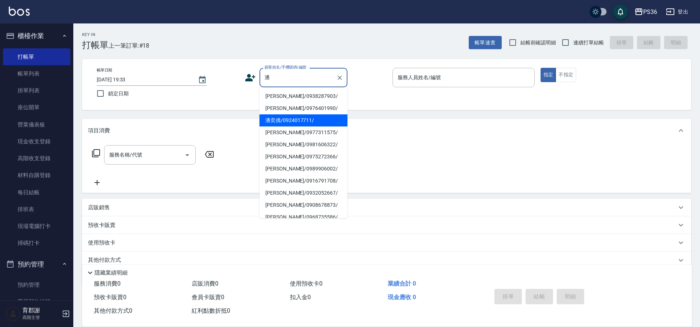
click at [286, 124] on li "潘奕僑/0924017711/" at bounding box center [304, 120] width 88 height 12
type input "潘奕僑/0924017711/"
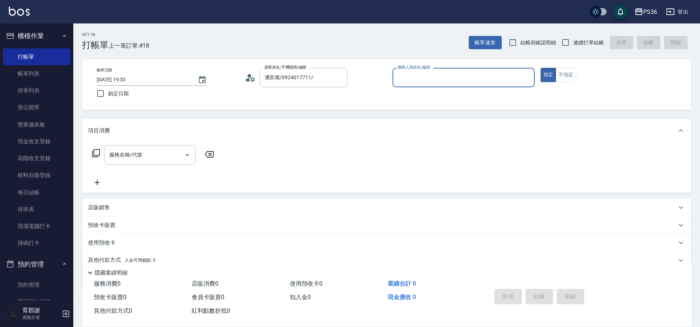
type input "EJ-7"
click at [156, 165] on div "服務名稱/代號 服務名稱/代號" at bounding box center [153, 166] width 130 height 42
click at [146, 156] on input "服務名稱/代號" at bounding box center [144, 154] width 74 height 13
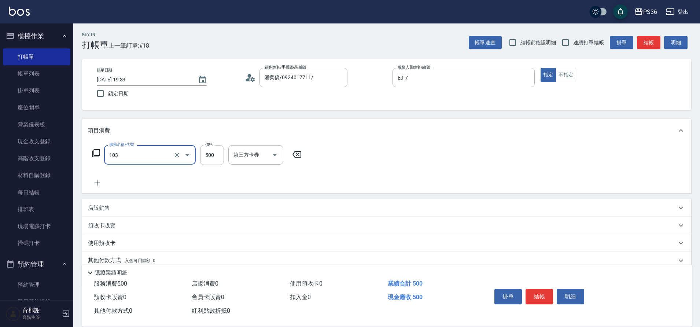
type input "B級洗剪(103)"
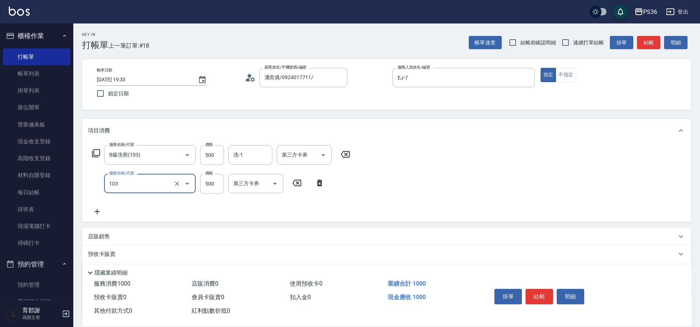
type input "B級洗剪(103)"
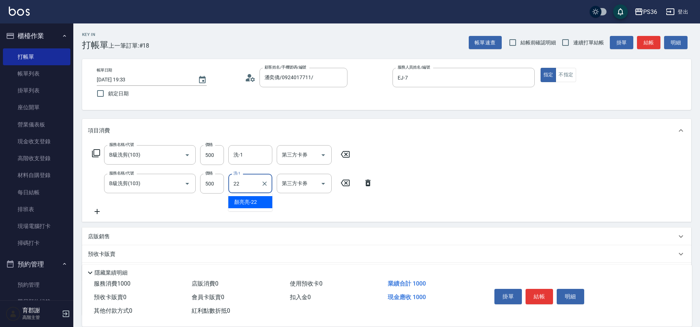
type input "顏亮亮-22"
click at [543, 290] on button "結帳" at bounding box center [539, 296] width 27 height 15
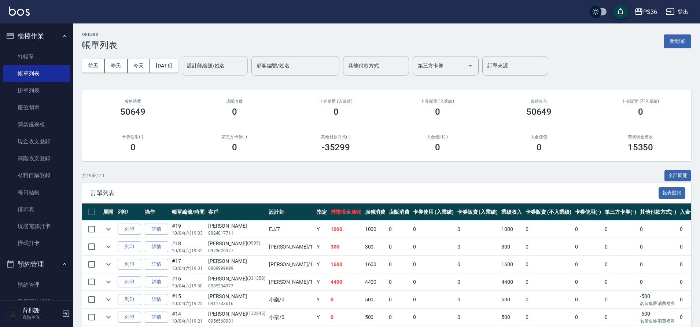
click at [226, 68] on input "設計師編號/姓名" at bounding box center [214, 65] width 59 height 13
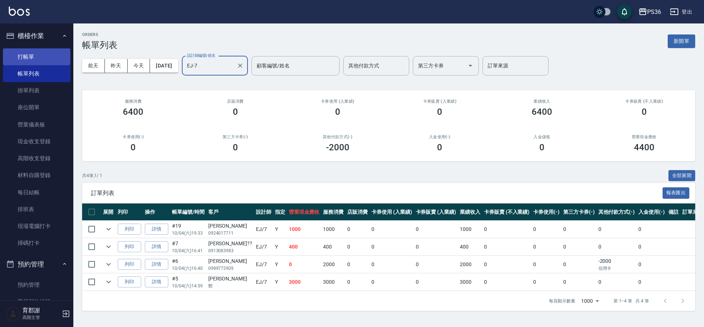
type input "EJ-7"
click at [28, 54] on link "打帳單" at bounding box center [36, 56] width 67 height 17
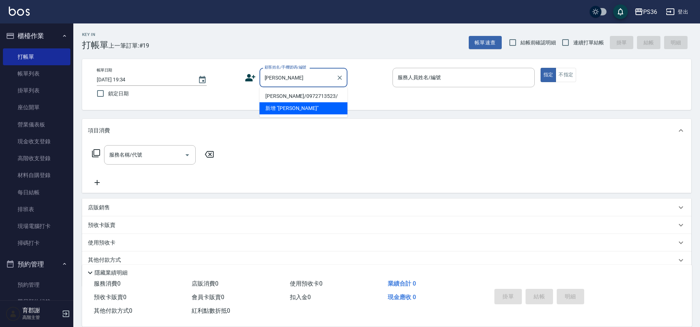
click at [290, 93] on li "葉芳渝/0972713523/" at bounding box center [304, 96] width 88 height 12
type input "葉芳渝/0972713523/"
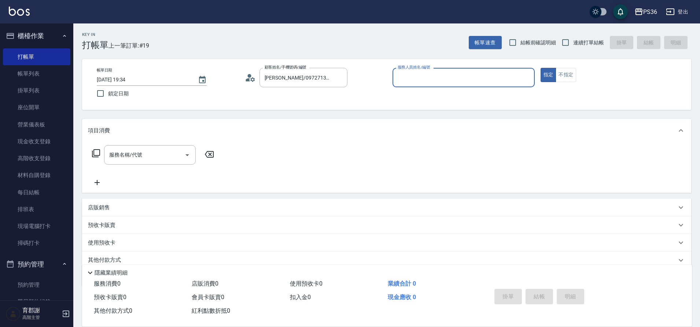
type input "EJ-7"
click at [133, 162] on div "服務名稱/代號" at bounding box center [150, 154] width 92 height 19
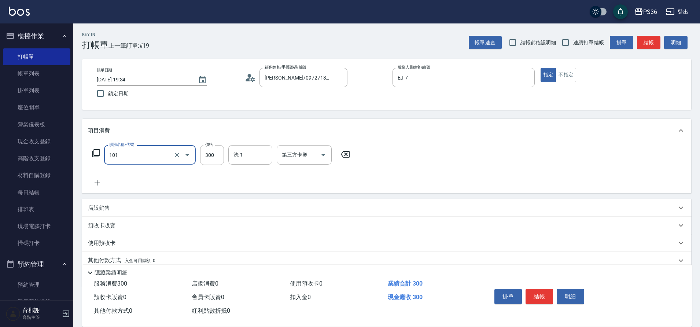
type input "洗髮(101)"
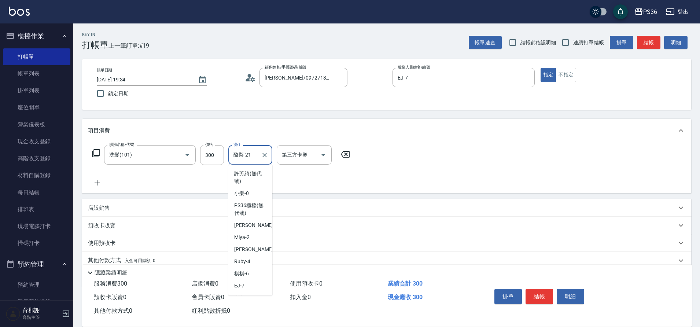
click at [246, 160] on input "酪梨-21" at bounding box center [245, 154] width 26 height 13
click at [247, 158] on input "酪梨-21" at bounding box center [245, 154] width 26 height 13
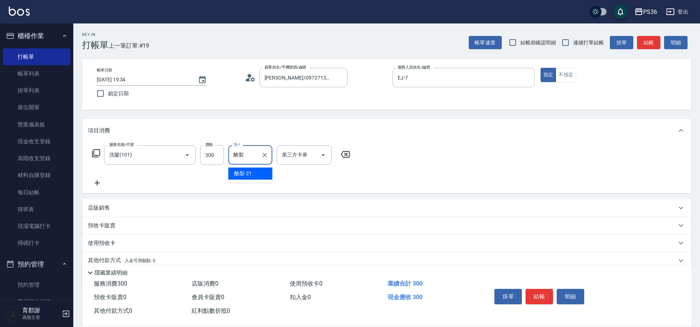
type input "酪"
type input "顏亮亮-22"
click at [534, 295] on button "結帳" at bounding box center [539, 296] width 27 height 15
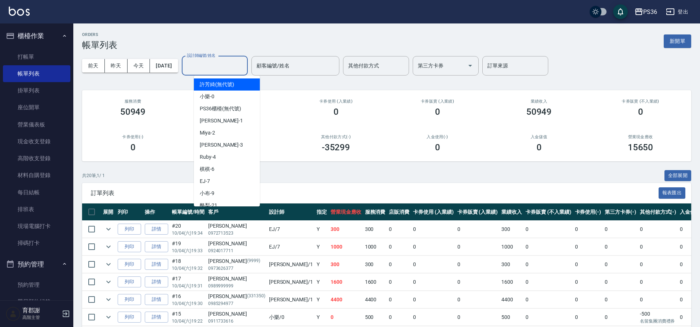
click at [221, 61] on input "設計師編號/姓名" at bounding box center [214, 65] width 59 height 13
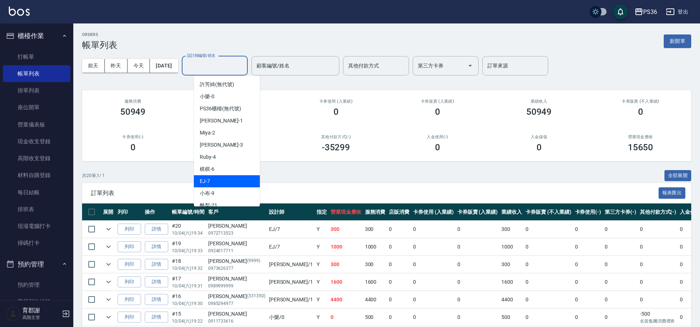
click at [211, 177] on div "EJ -7" at bounding box center [227, 181] width 66 height 12
type input "EJ-7"
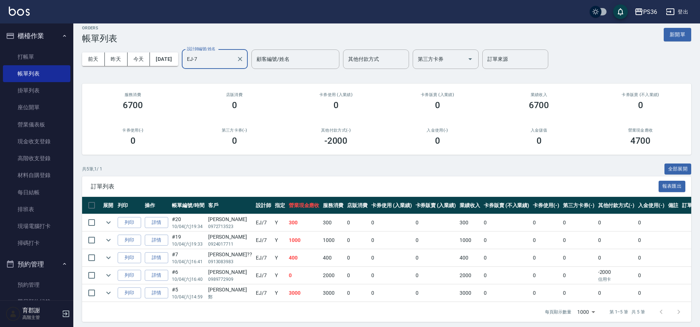
scroll to position [10, 0]
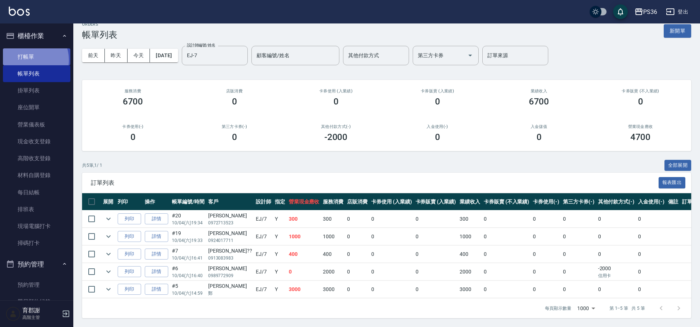
click at [29, 60] on link "打帳單" at bounding box center [36, 56] width 67 height 17
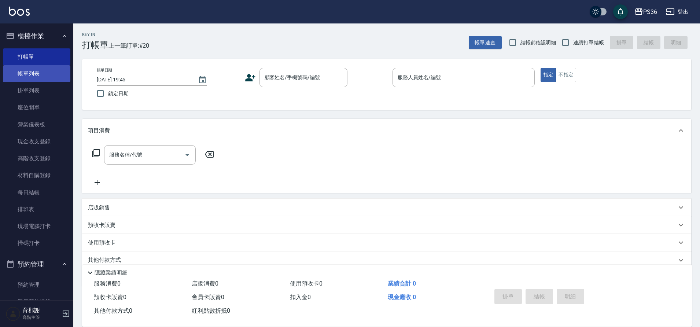
click at [37, 76] on link "帳單列表" at bounding box center [36, 73] width 67 height 17
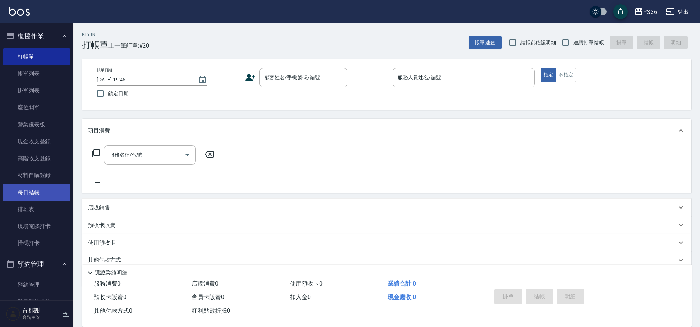
click at [49, 190] on link "每日結帳" at bounding box center [36, 192] width 67 height 17
click at [48, 190] on link "每日結帳" at bounding box center [36, 192] width 67 height 17
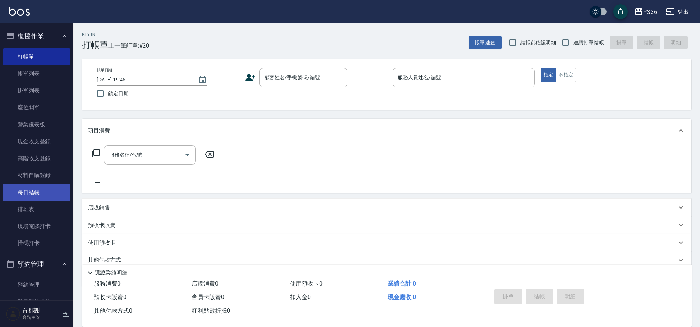
click at [48, 190] on link "每日結帳" at bounding box center [36, 192] width 67 height 17
click at [47, 190] on link "每日結帳" at bounding box center [36, 192] width 67 height 17
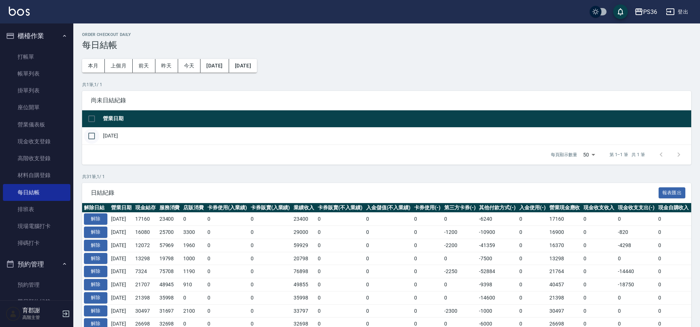
click at [89, 139] on input "checkbox" at bounding box center [91, 135] width 15 height 15
checkbox input "true"
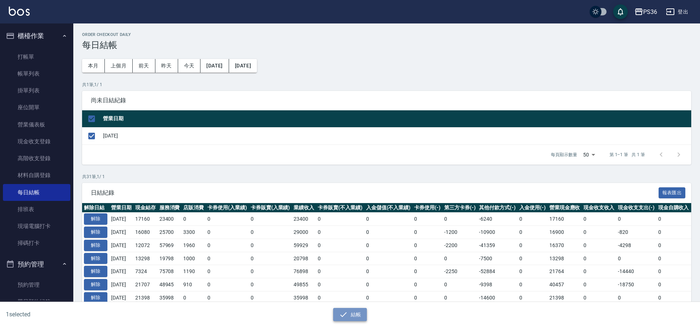
click at [345, 316] on icon "button" at bounding box center [343, 314] width 9 height 9
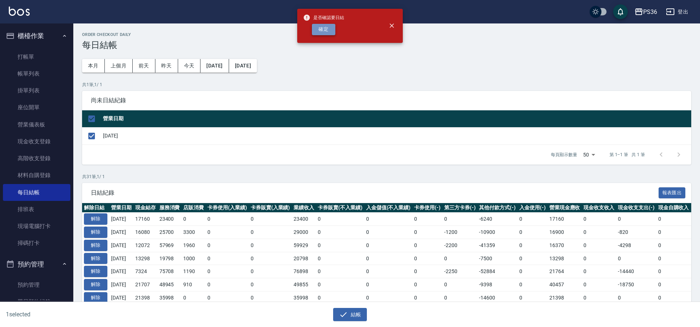
click at [328, 35] on button "確定" at bounding box center [323, 29] width 23 height 11
checkbox input "false"
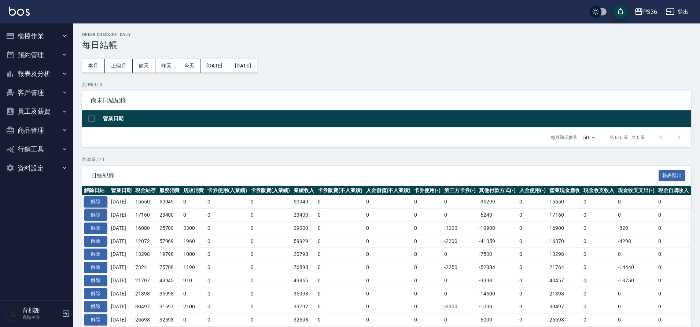
click at [99, 202] on button "解除" at bounding box center [95, 201] width 23 height 11
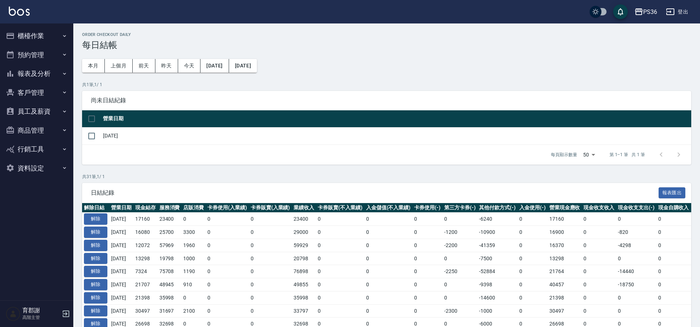
click at [23, 40] on button "櫃檯作業" at bounding box center [36, 35] width 67 height 19
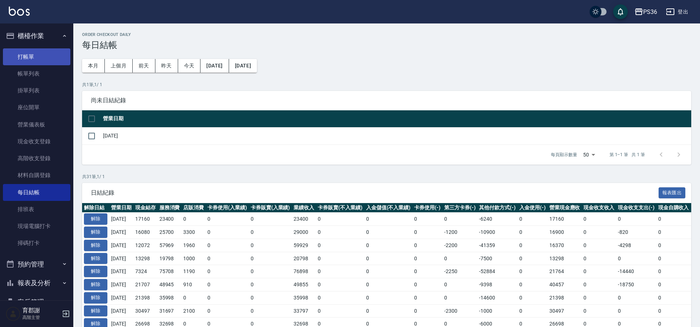
click at [34, 55] on link "打帳單" at bounding box center [36, 56] width 67 height 17
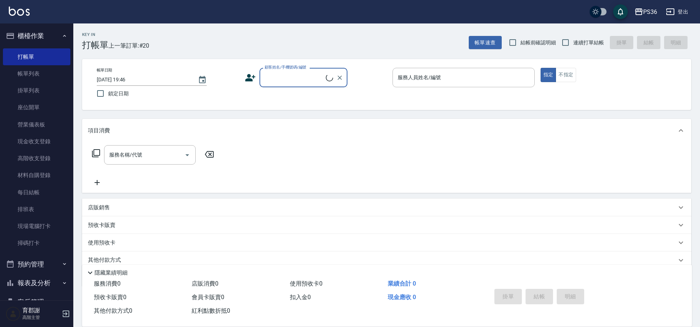
click at [301, 79] on input "顧客姓名/手機號碼/編號" at bounding box center [294, 77] width 63 height 13
type input "ㄌ"
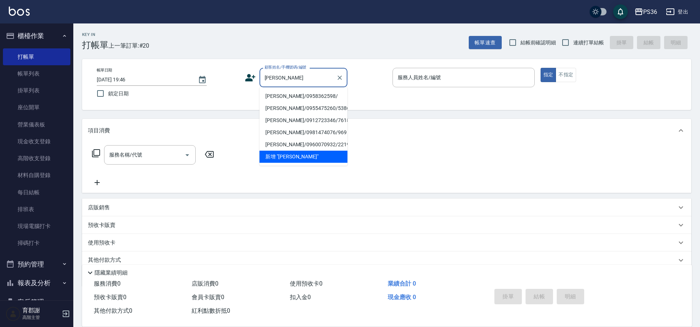
click at [284, 97] on li "吳昱宏/0958362598/" at bounding box center [304, 96] width 88 height 12
type input "吳昱宏/0958362598/"
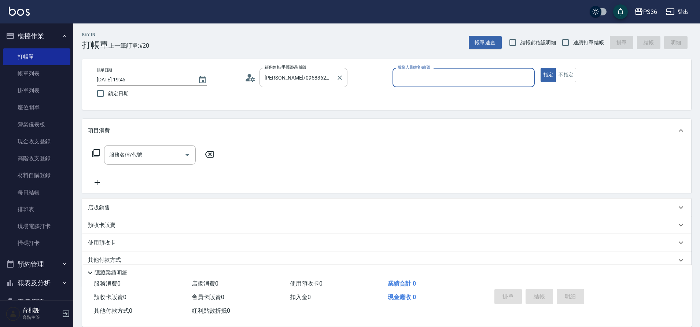
type input "Miya-2"
click at [135, 164] on div "服務名稱/代號" at bounding box center [150, 154] width 92 height 19
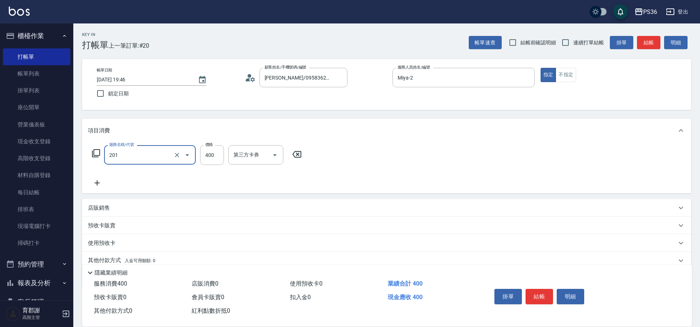
type input "C級洗剪(201)"
type input "300"
click at [349, 150] on icon at bounding box center [345, 154] width 18 height 9
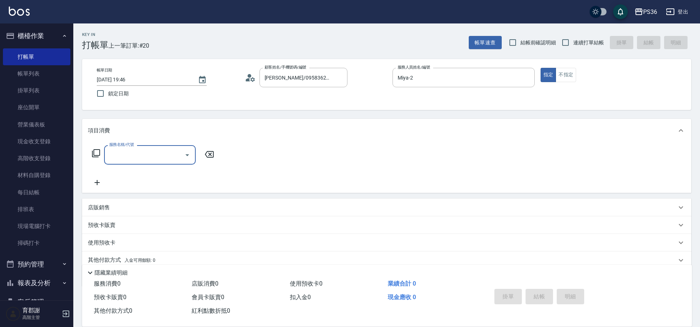
click at [123, 152] on input "服務名稱/代號" at bounding box center [144, 154] width 74 height 13
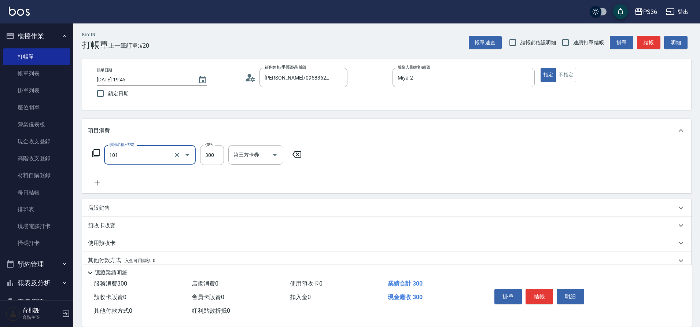
type input "洗髮(101)"
click at [535, 297] on button "結帳" at bounding box center [539, 296] width 27 height 15
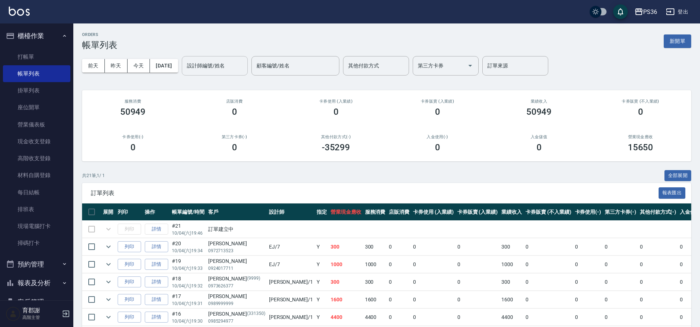
click at [205, 65] on input "設計師編號/姓名" at bounding box center [214, 65] width 59 height 13
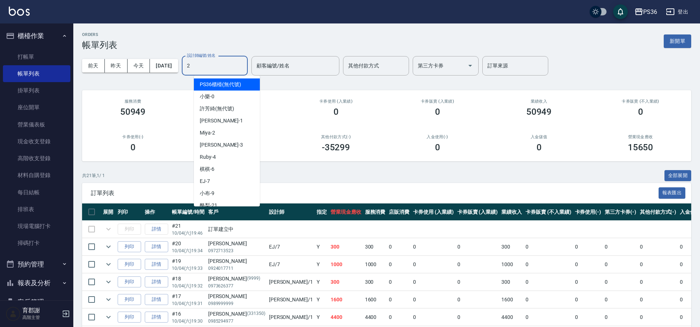
type input "Miya-2"
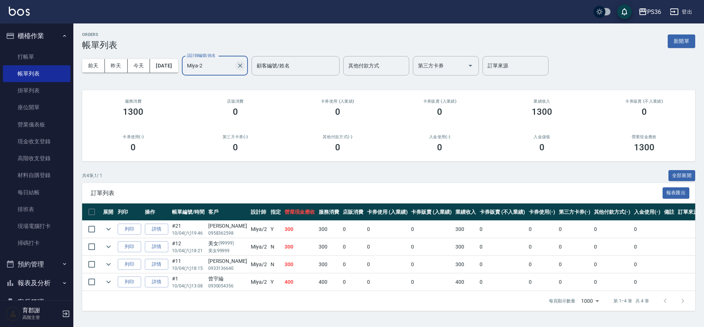
click at [244, 67] on icon "Clear" at bounding box center [239, 65] width 7 height 7
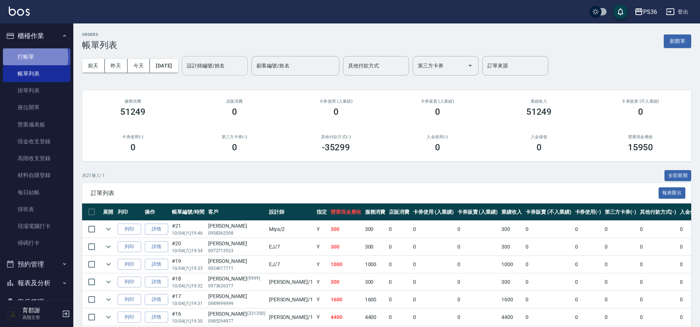
click at [29, 57] on link "打帳單" at bounding box center [36, 56] width 67 height 17
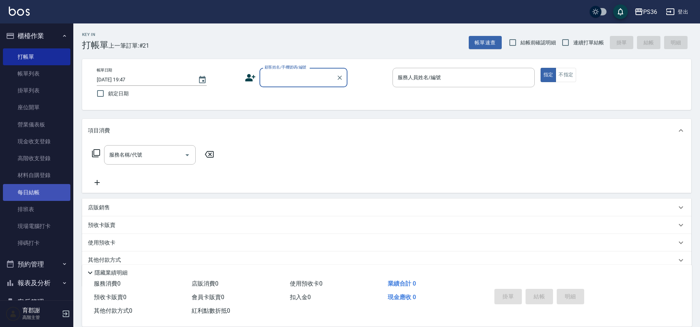
click at [25, 194] on link "每日結帳" at bounding box center [36, 192] width 67 height 17
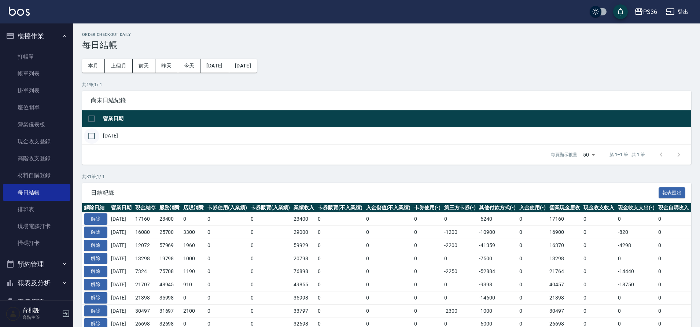
click at [96, 138] on input "checkbox" at bounding box center [91, 135] width 15 height 15
checkbox input "true"
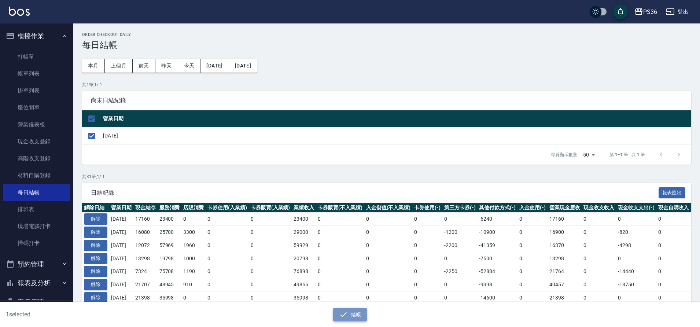
click at [351, 321] on button "結帳" at bounding box center [350, 315] width 34 height 14
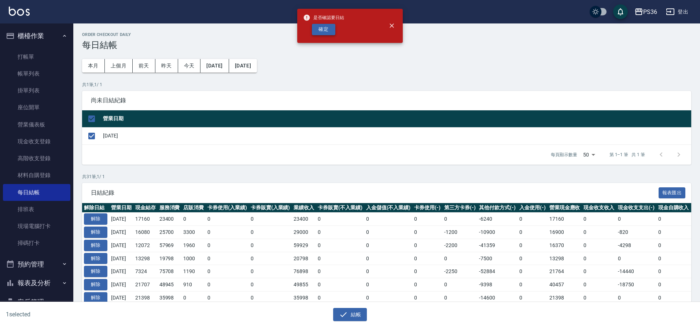
click at [316, 34] on button "確定" at bounding box center [323, 29] width 23 height 11
checkbox input "false"
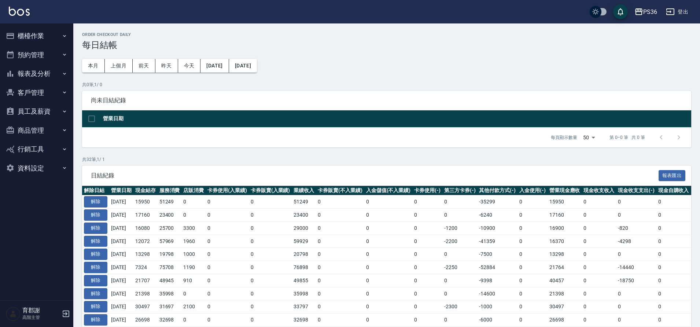
click at [34, 45] on button "預約管理" at bounding box center [36, 54] width 67 height 19
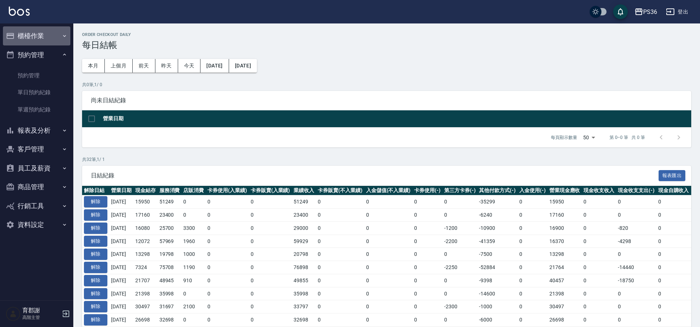
click at [38, 36] on button "櫃檯作業" at bounding box center [36, 35] width 67 height 19
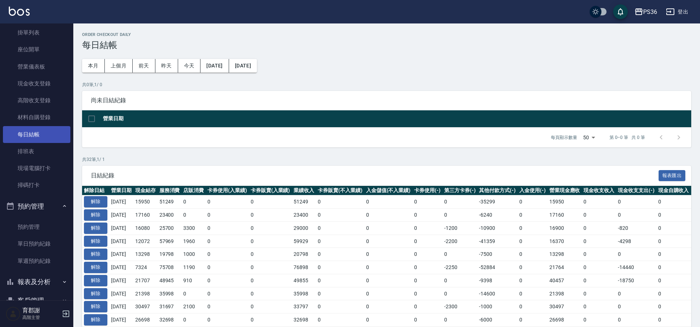
scroll to position [147, 0]
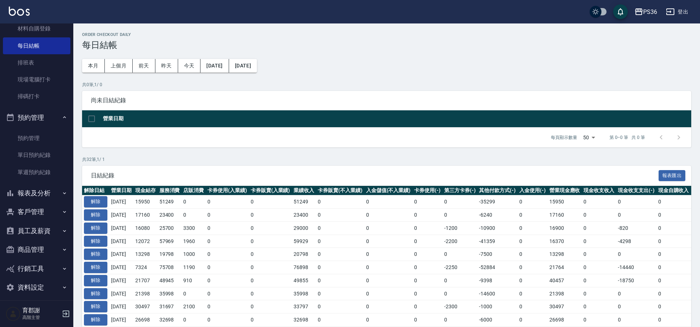
click at [44, 199] on button "報表及分析" at bounding box center [36, 193] width 67 height 19
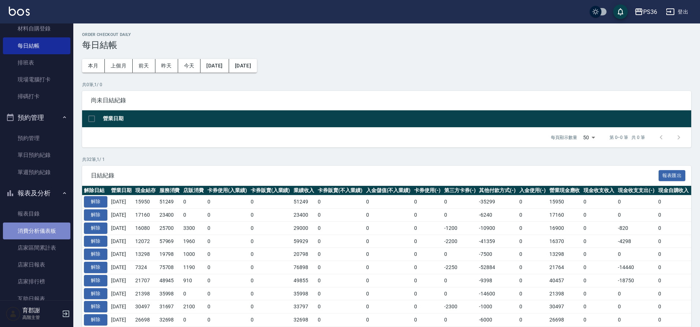
click at [38, 233] on link "消費分析儀表板" at bounding box center [36, 230] width 67 height 17
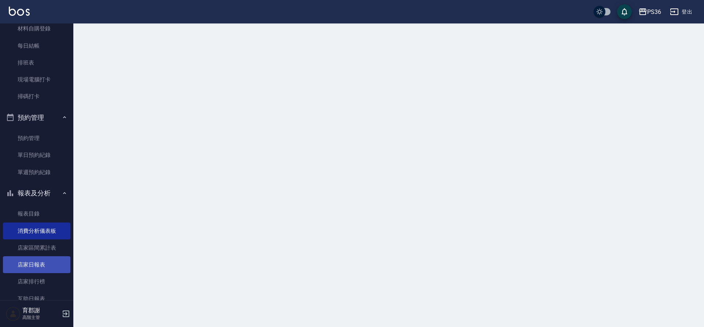
click at [34, 261] on link "店家日報表" at bounding box center [36, 264] width 67 height 17
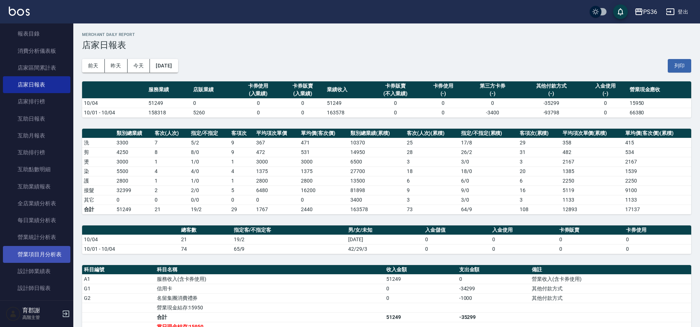
scroll to position [403, 0]
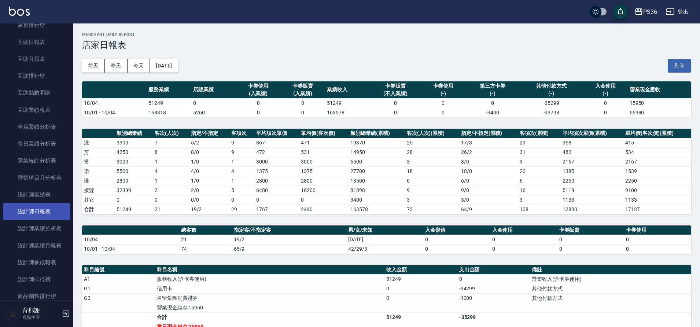
click at [50, 213] on link "設計師日報表" at bounding box center [36, 211] width 67 height 17
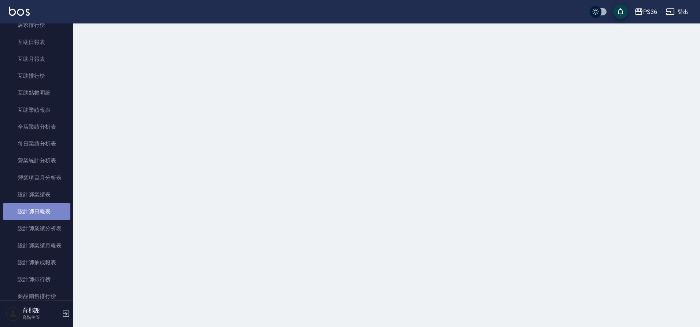
click at [50, 213] on link "設計師日報表" at bounding box center [36, 211] width 67 height 17
